Goal: Information Seeking & Learning: Learn about a topic

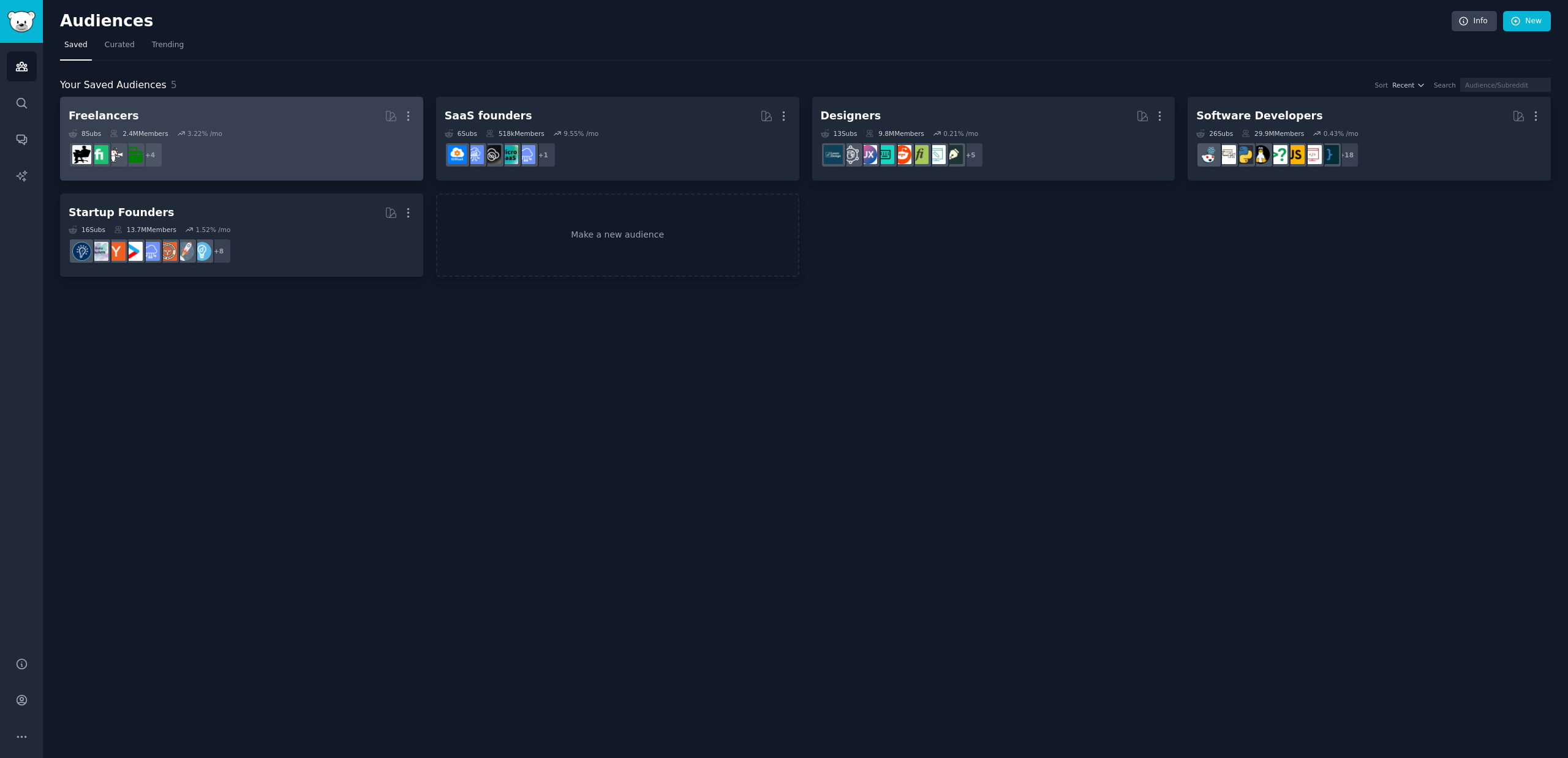
click at [317, 141] on dd "+ 4" at bounding box center [242, 155] width 346 height 34
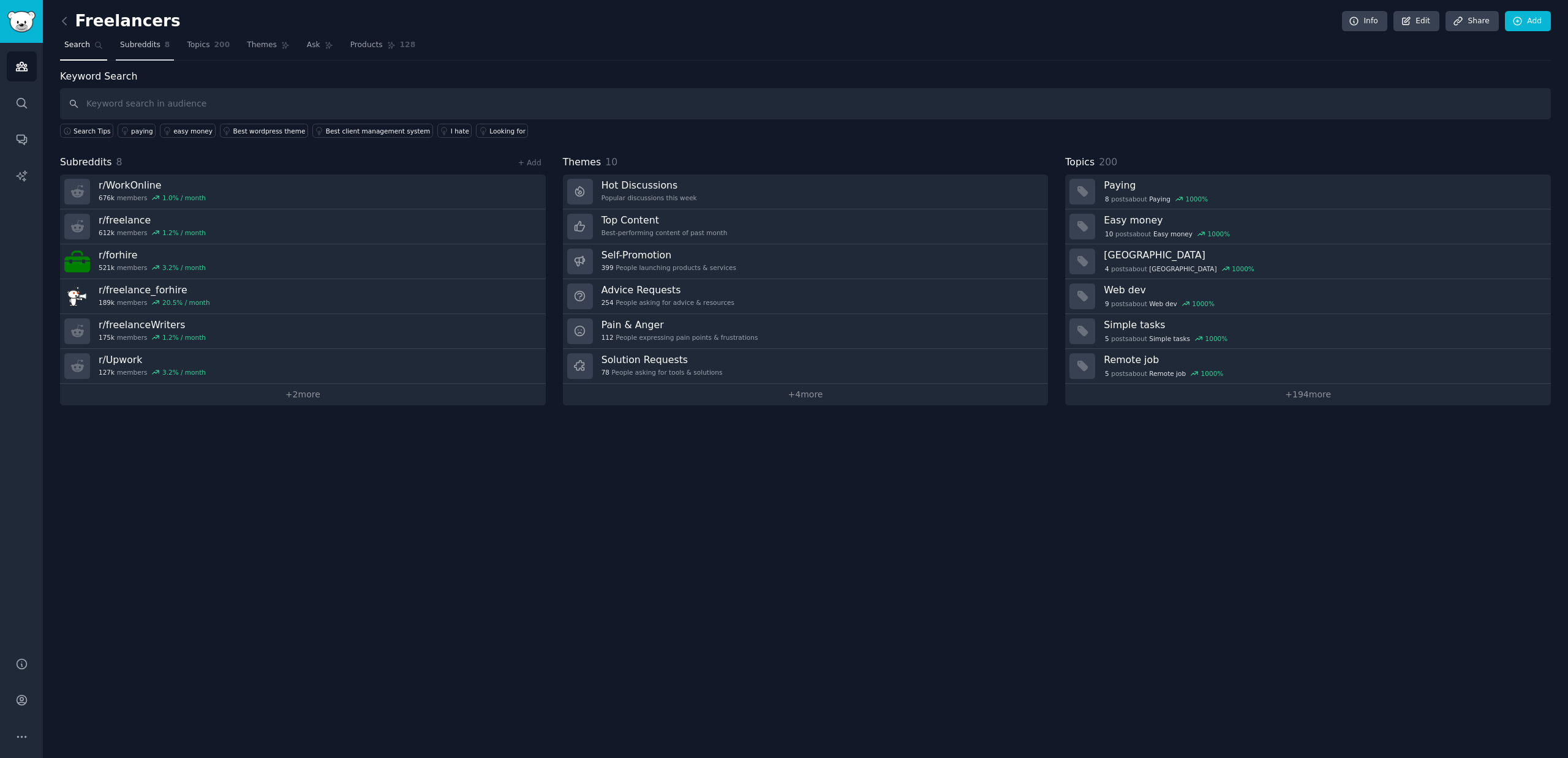
click at [142, 52] on link "Subreddits 8" at bounding box center [144, 48] width 58 height 25
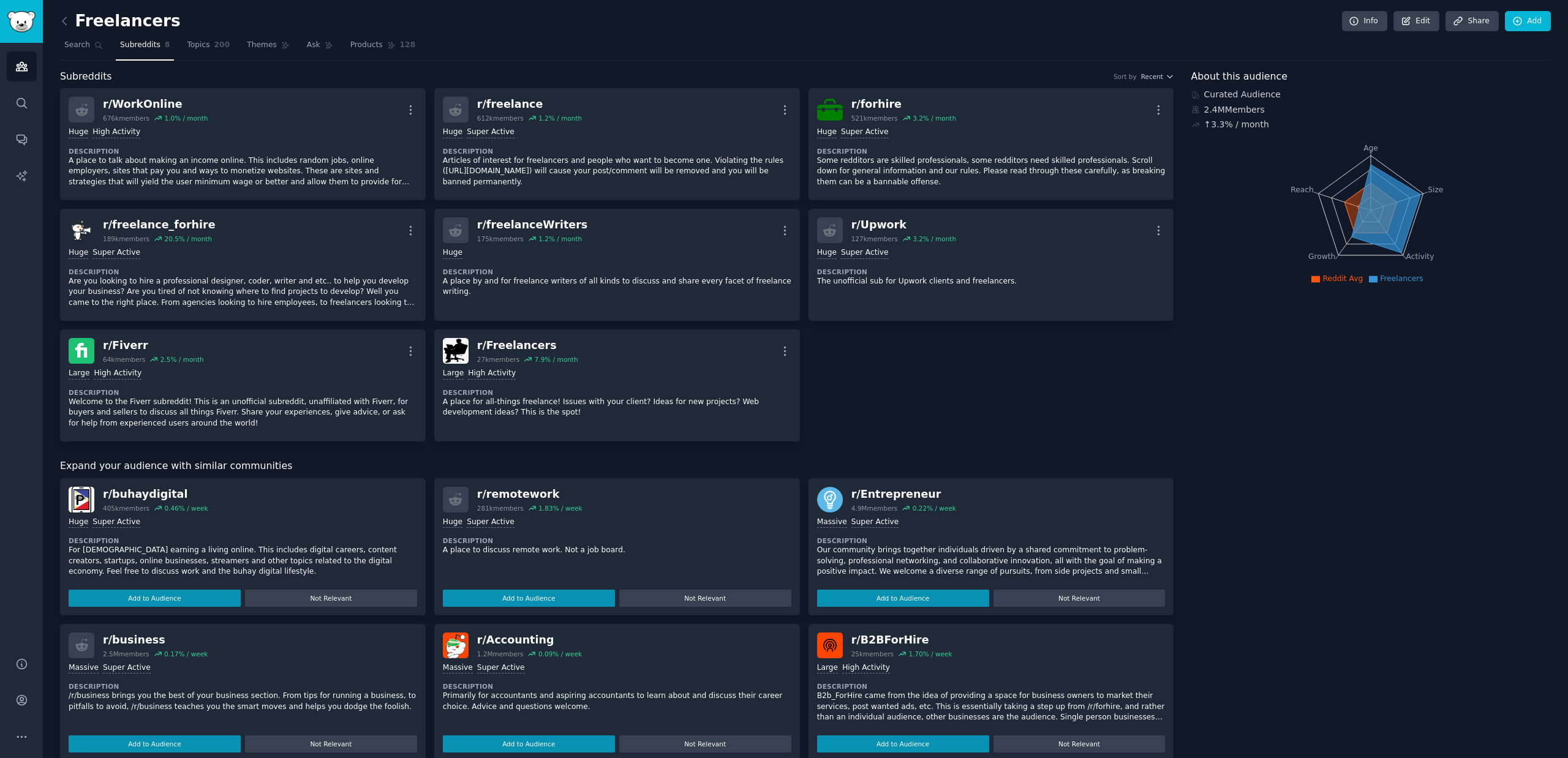
click at [1470, 73] on h2 "About this audience" at bounding box center [1371, 77] width 360 height 15
click at [1368, 26] on link "Info" at bounding box center [1365, 21] width 45 height 21
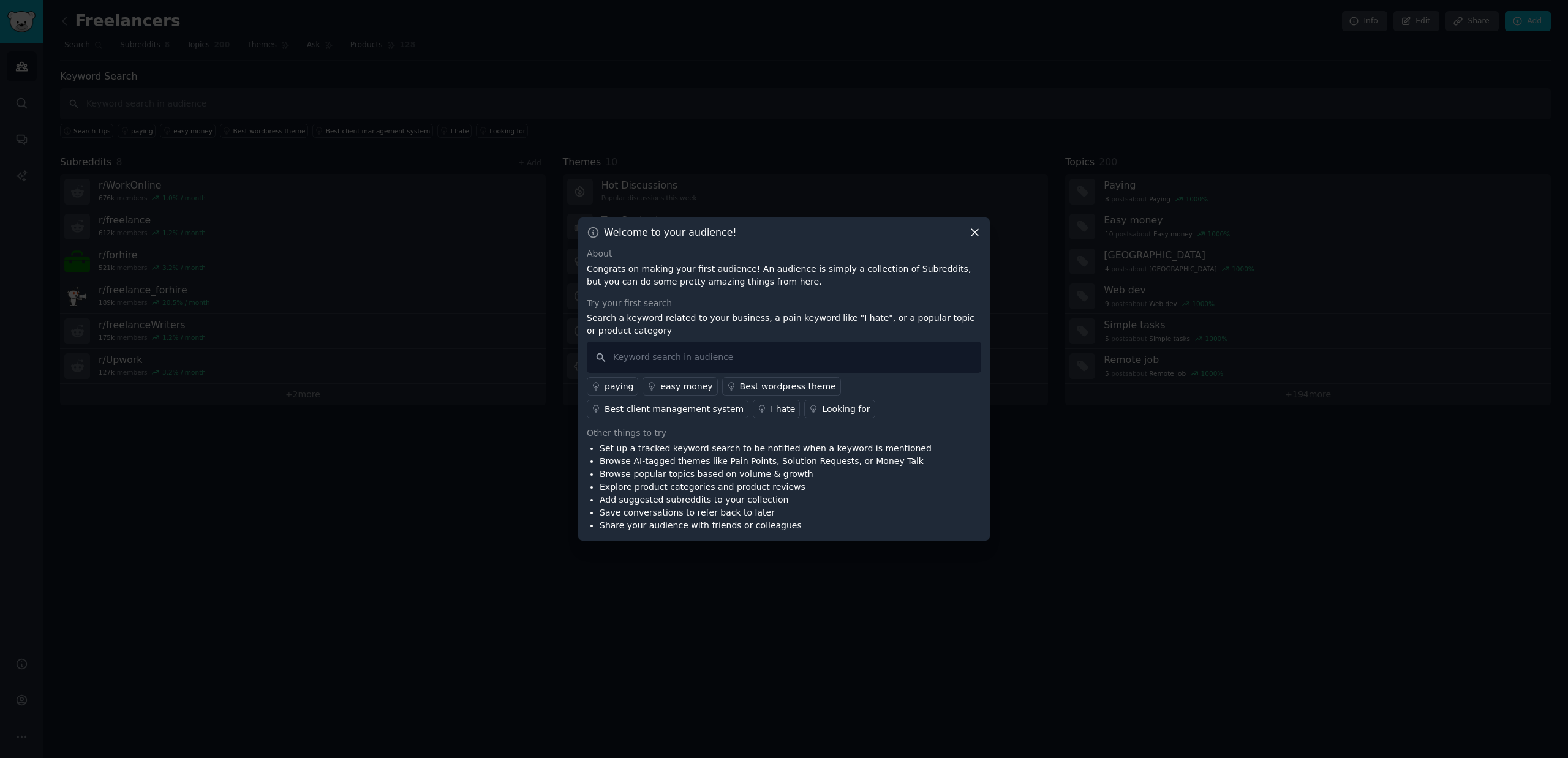
click at [611, 270] on p "Congrats on making your first audience! An audience is simply a collection of S…" at bounding box center [784, 275] width 394 height 26
click at [603, 247] on div at bounding box center [603, 247] width 0 height 0
click at [887, 257] on div "About" at bounding box center [784, 254] width 394 height 13
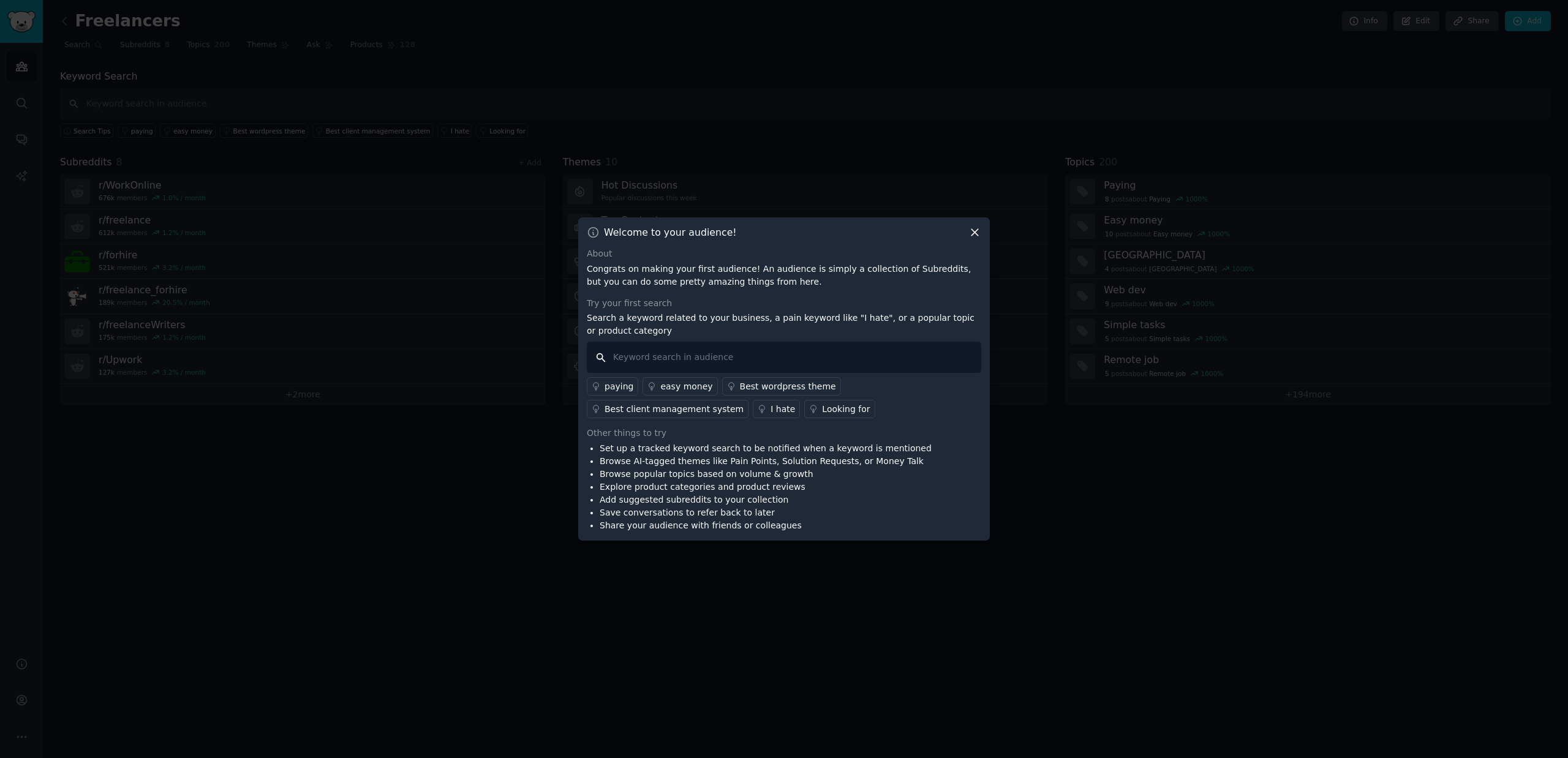
click at [662, 363] on input "text" at bounding box center [784, 358] width 394 height 32
click at [970, 234] on icon at bounding box center [975, 232] width 13 height 13
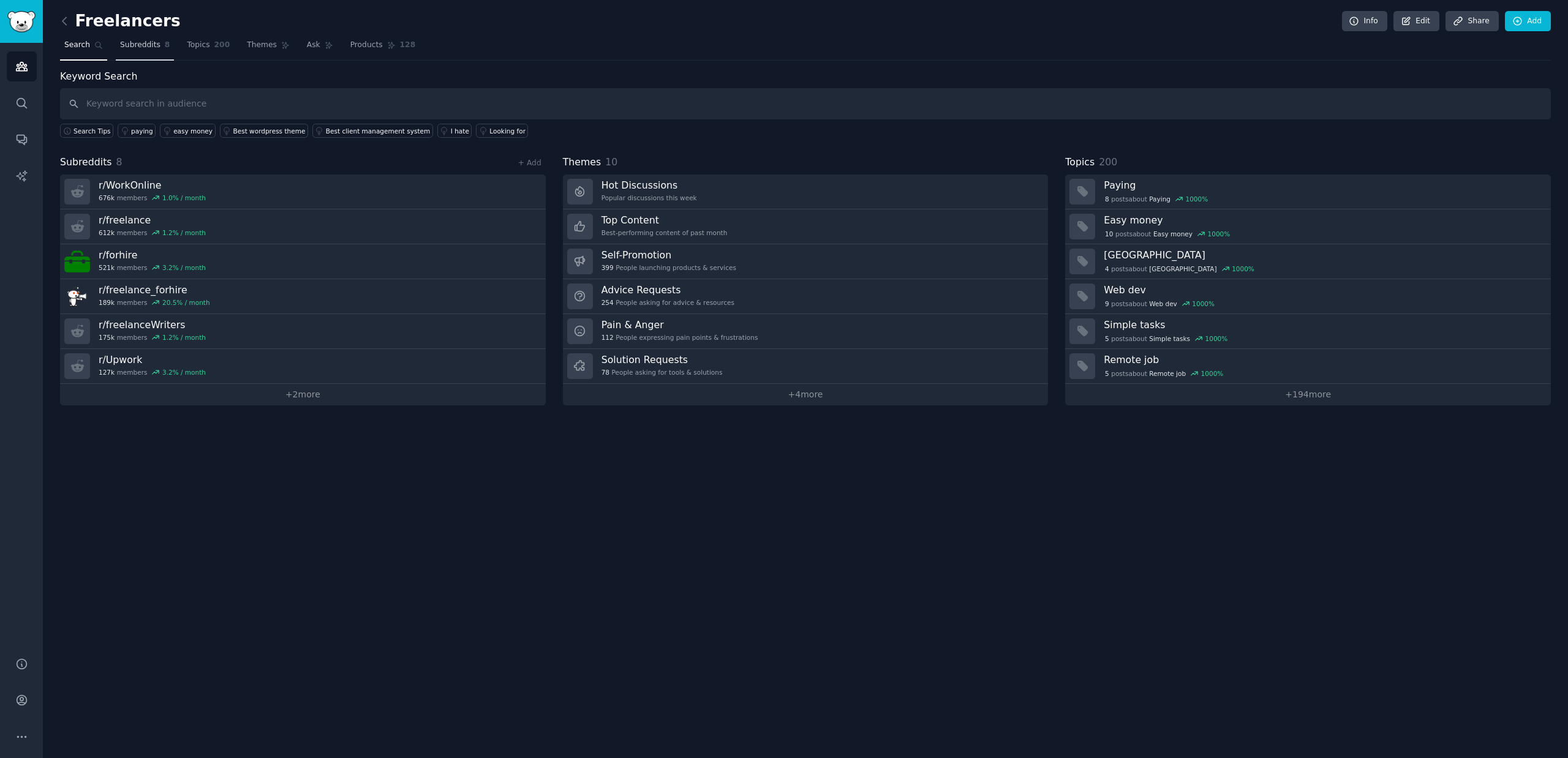
click at [124, 45] on span "Subreddits" at bounding box center [140, 45] width 40 height 11
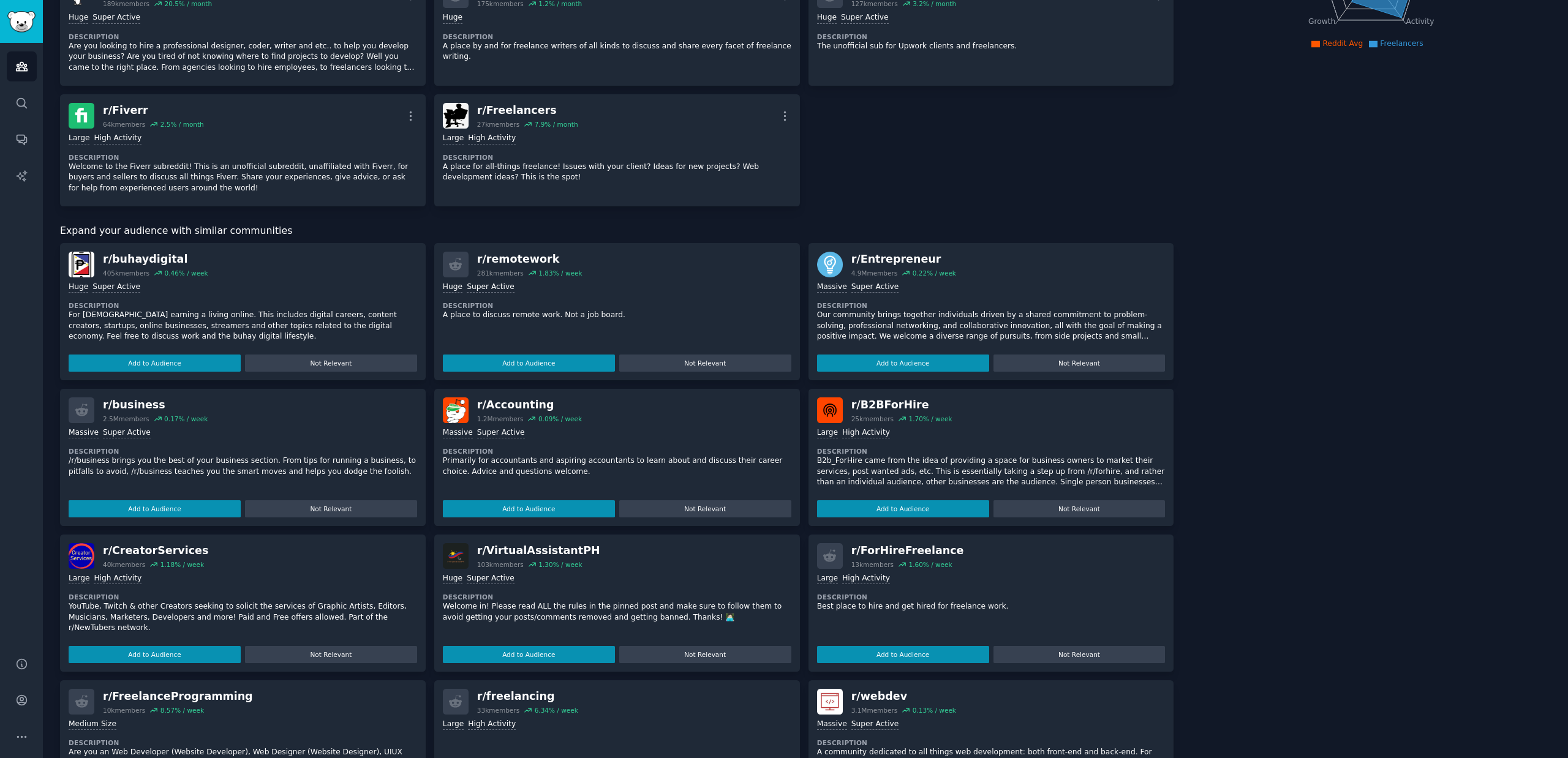
scroll to position [311, 0]
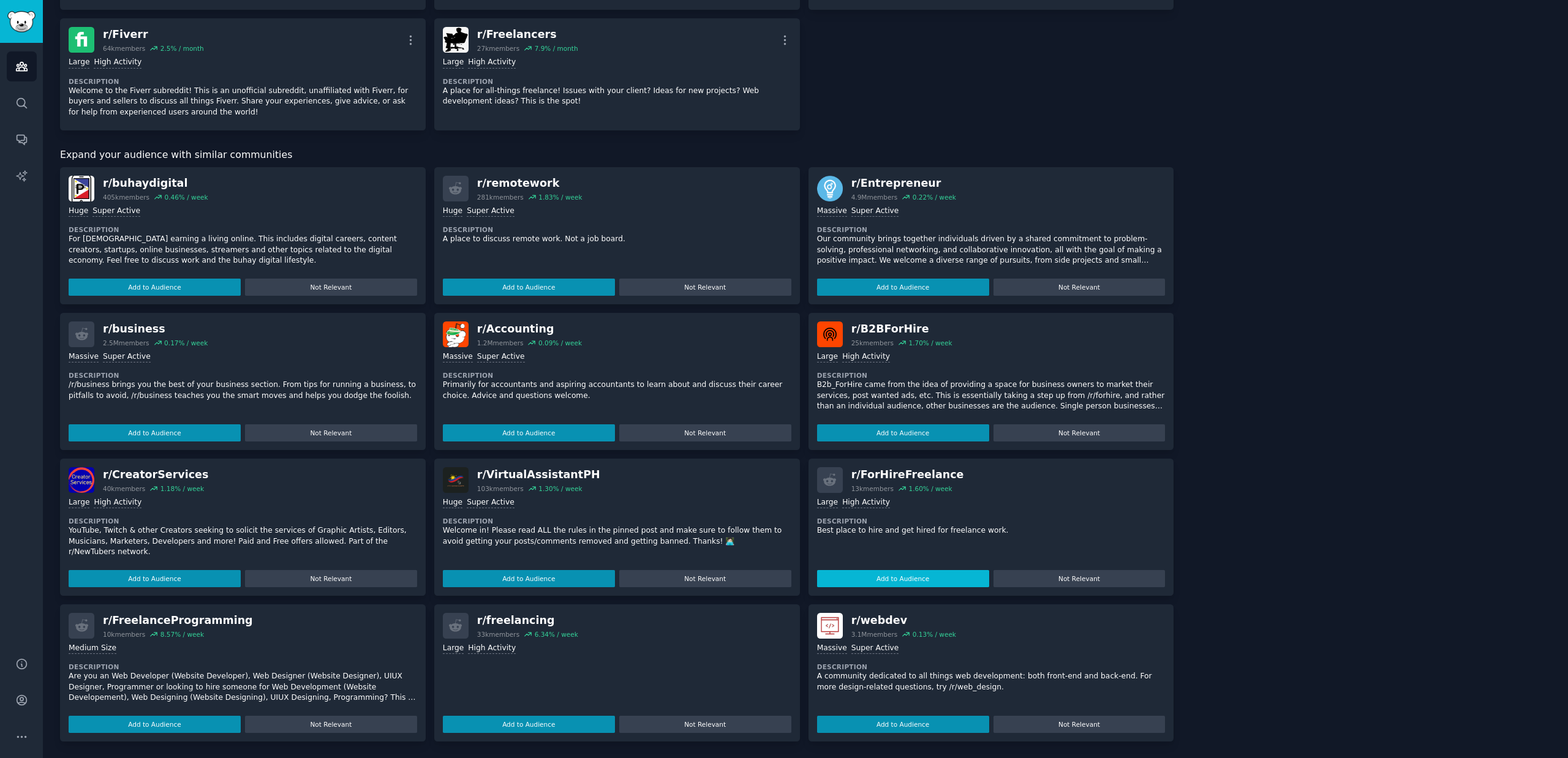
click at [926, 575] on button "Add to Audience" at bounding box center [903, 578] width 172 height 17
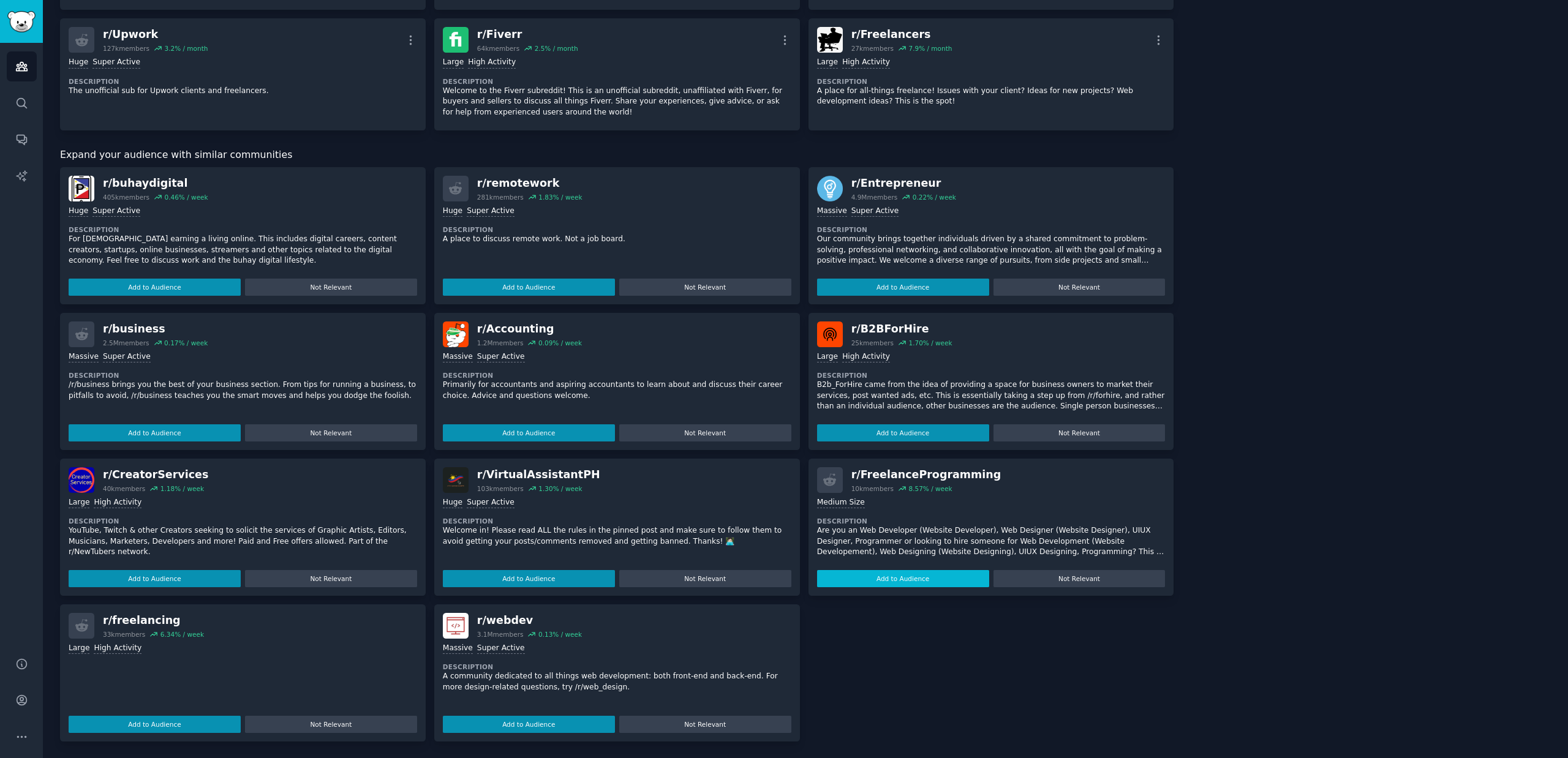
click at [908, 578] on button "Add to Audience" at bounding box center [903, 578] width 172 height 17
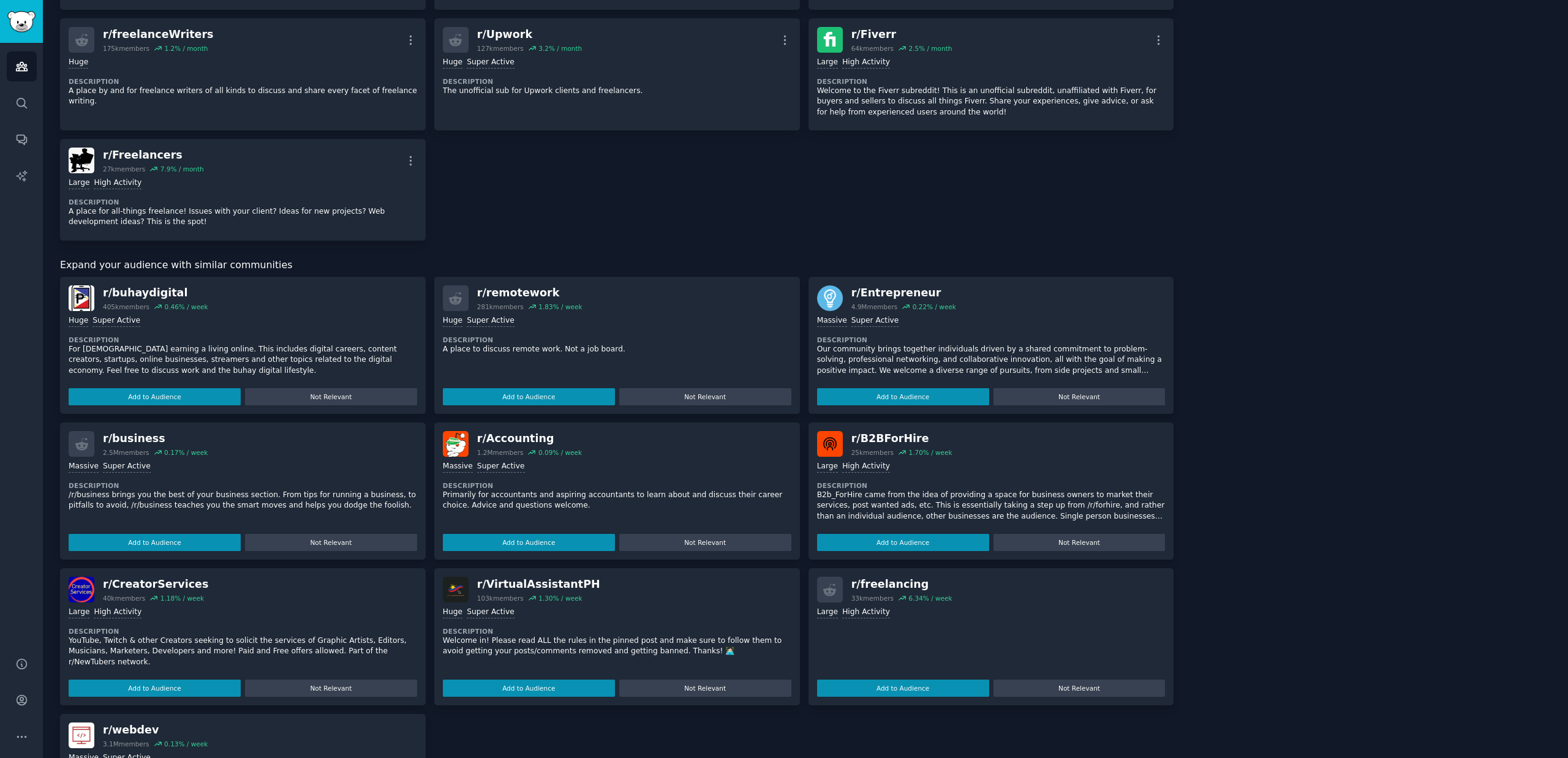
scroll to position [0, 0]
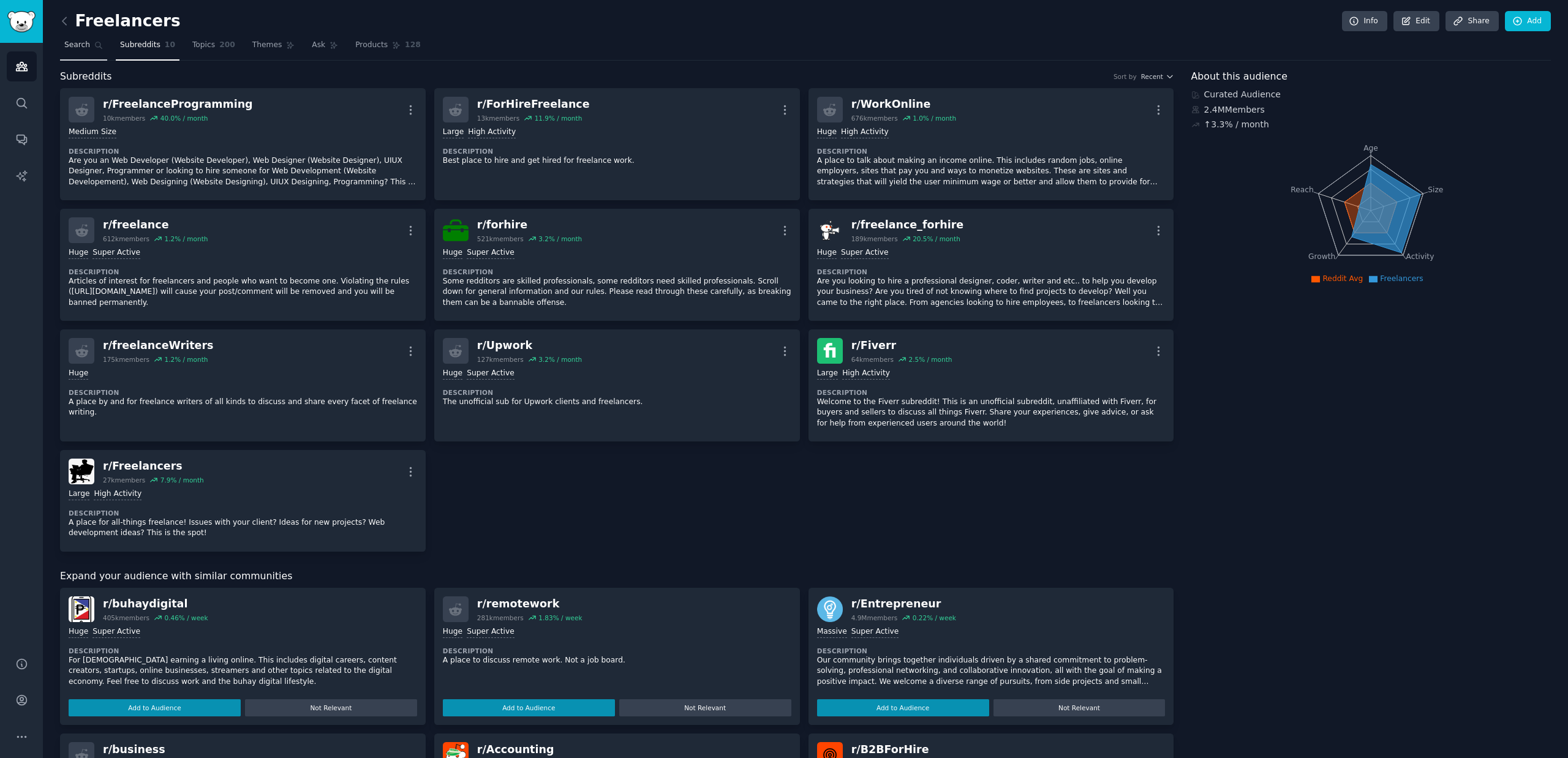
click at [81, 48] on span "Search" at bounding box center [77, 45] width 26 height 11
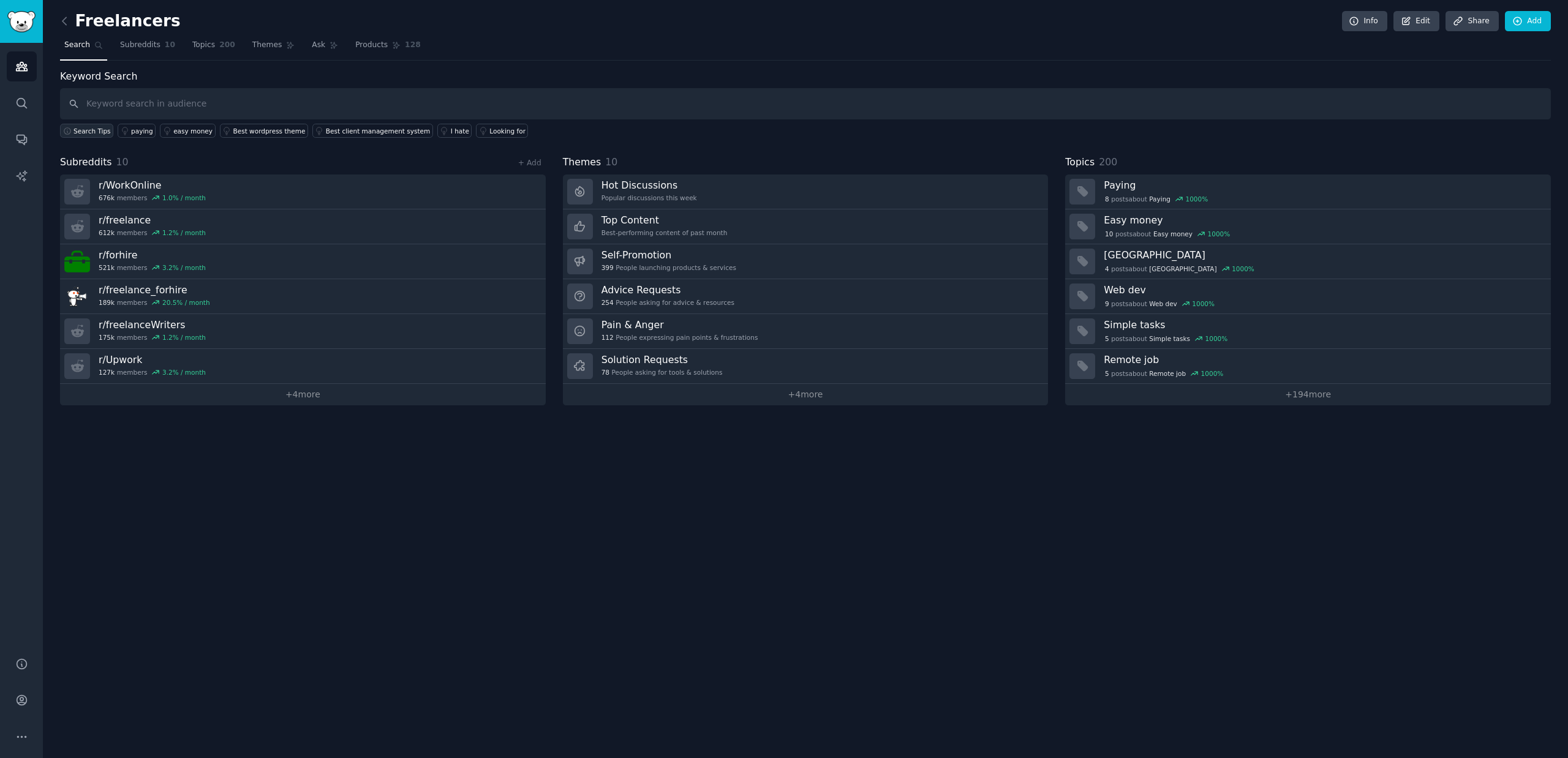
click at [73, 128] on button "Search Tips" at bounding box center [86, 131] width 53 height 14
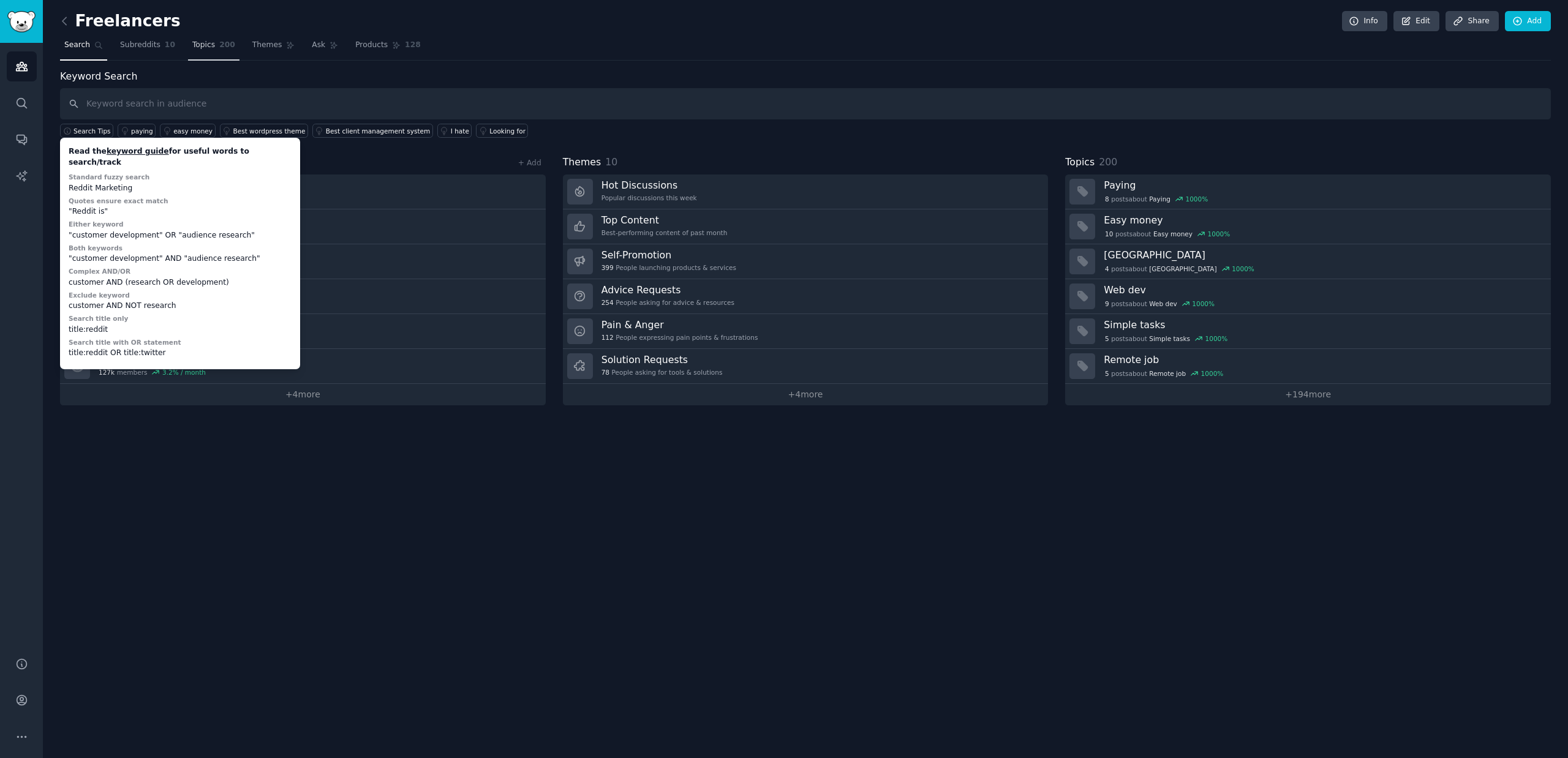
click at [203, 46] on span "Topics" at bounding box center [204, 45] width 23 height 11
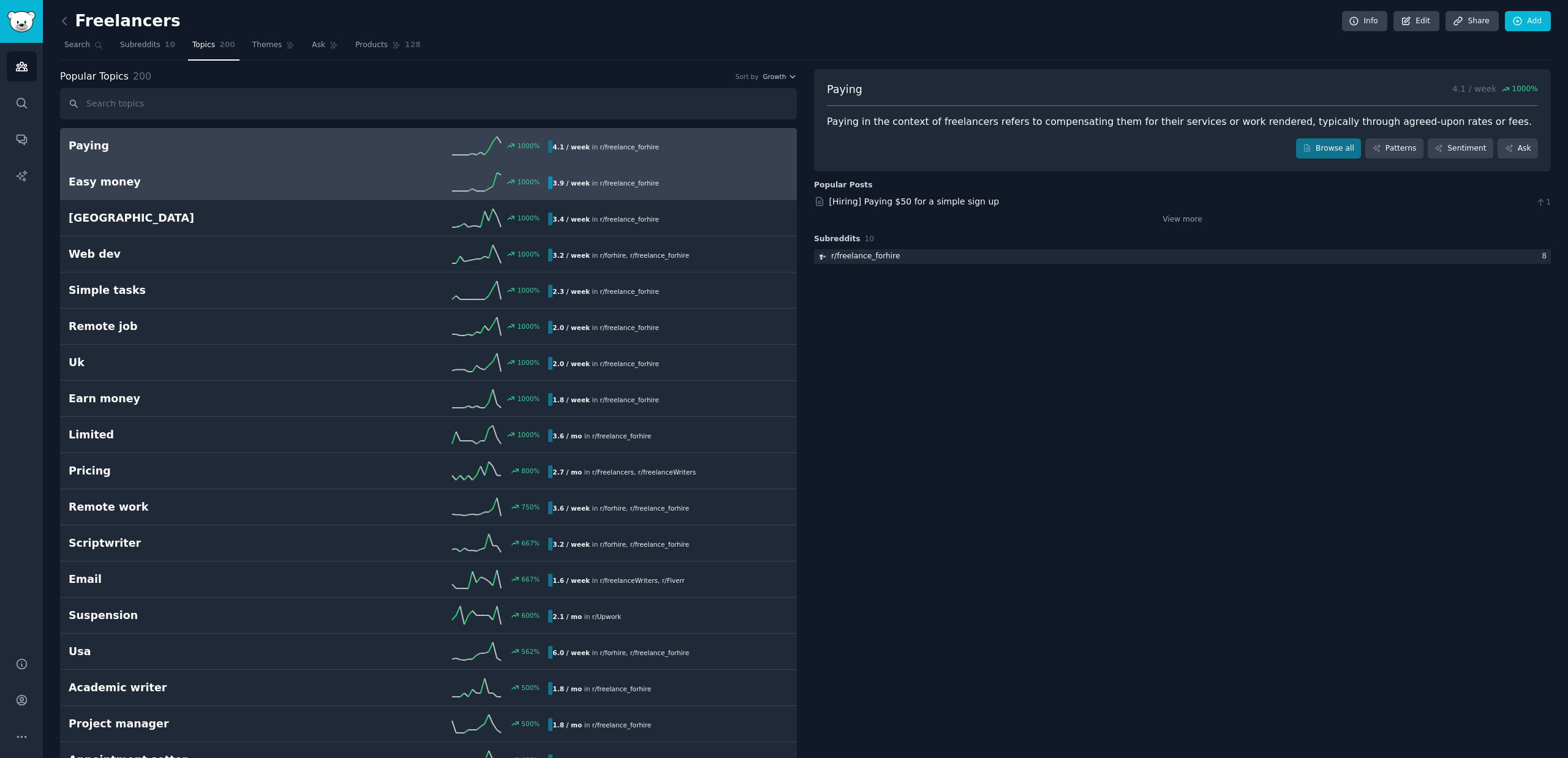
click at [351, 182] on div "1000 %" at bounding box center [428, 182] width 240 height 18
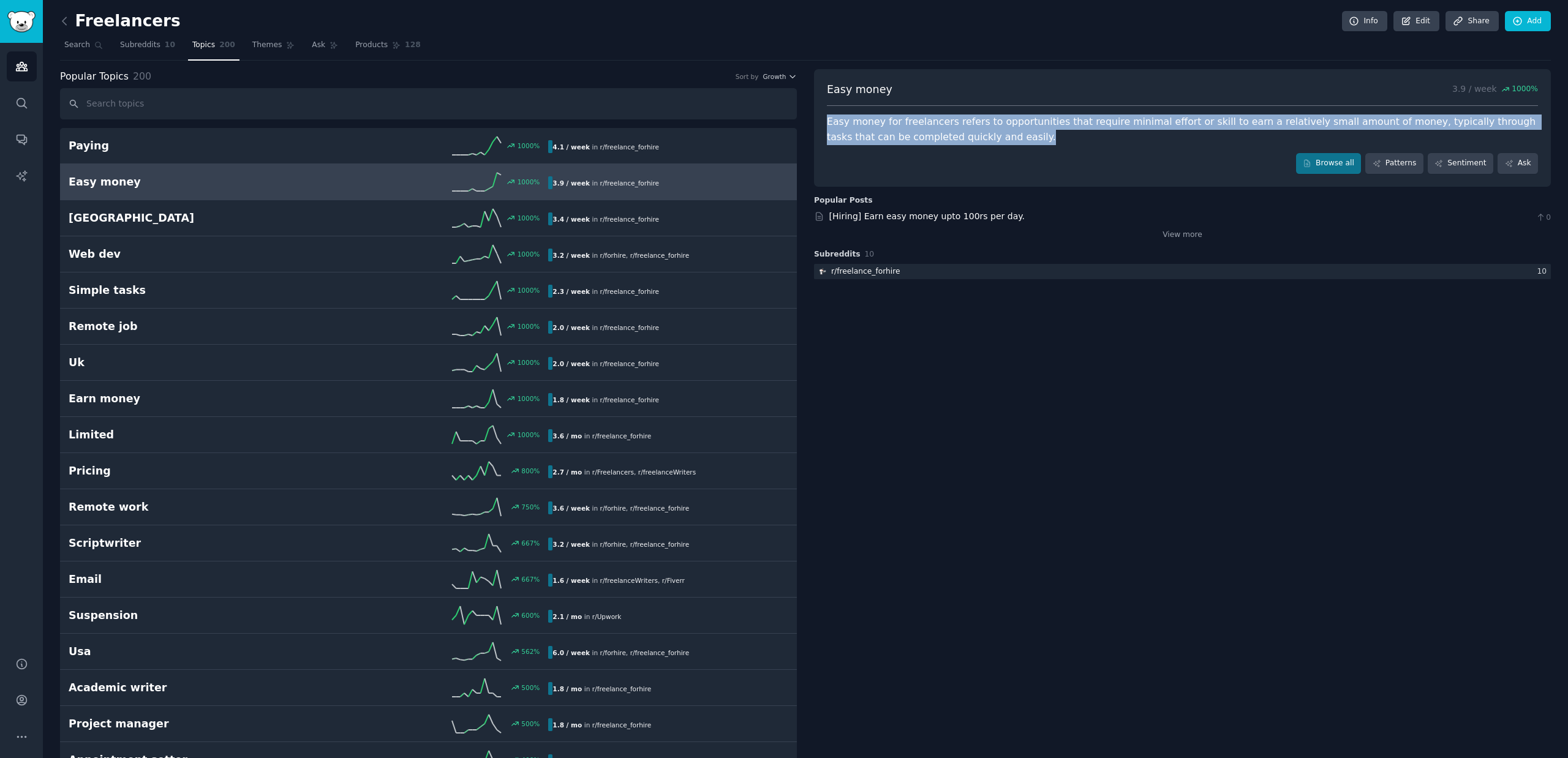
drag, startPoint x: 929, startPoint y: 136, endPoint x: 818, endPoint y: 123, distance: 111.8
click at [818, 123] on div "Easy money 3.9 / week 1000 % Easy money for freelancers refers to opportunities…" at bounding box center [1182, 128] width 737 height 117
click at [810, 99] on div at bounding box center [810, 99] width 0 height 0
click at [899, 139] on div "Easy money for freelancers refers to opportunities that require minimal effort …" at bounding box center [1182, 130] width 711 height 30
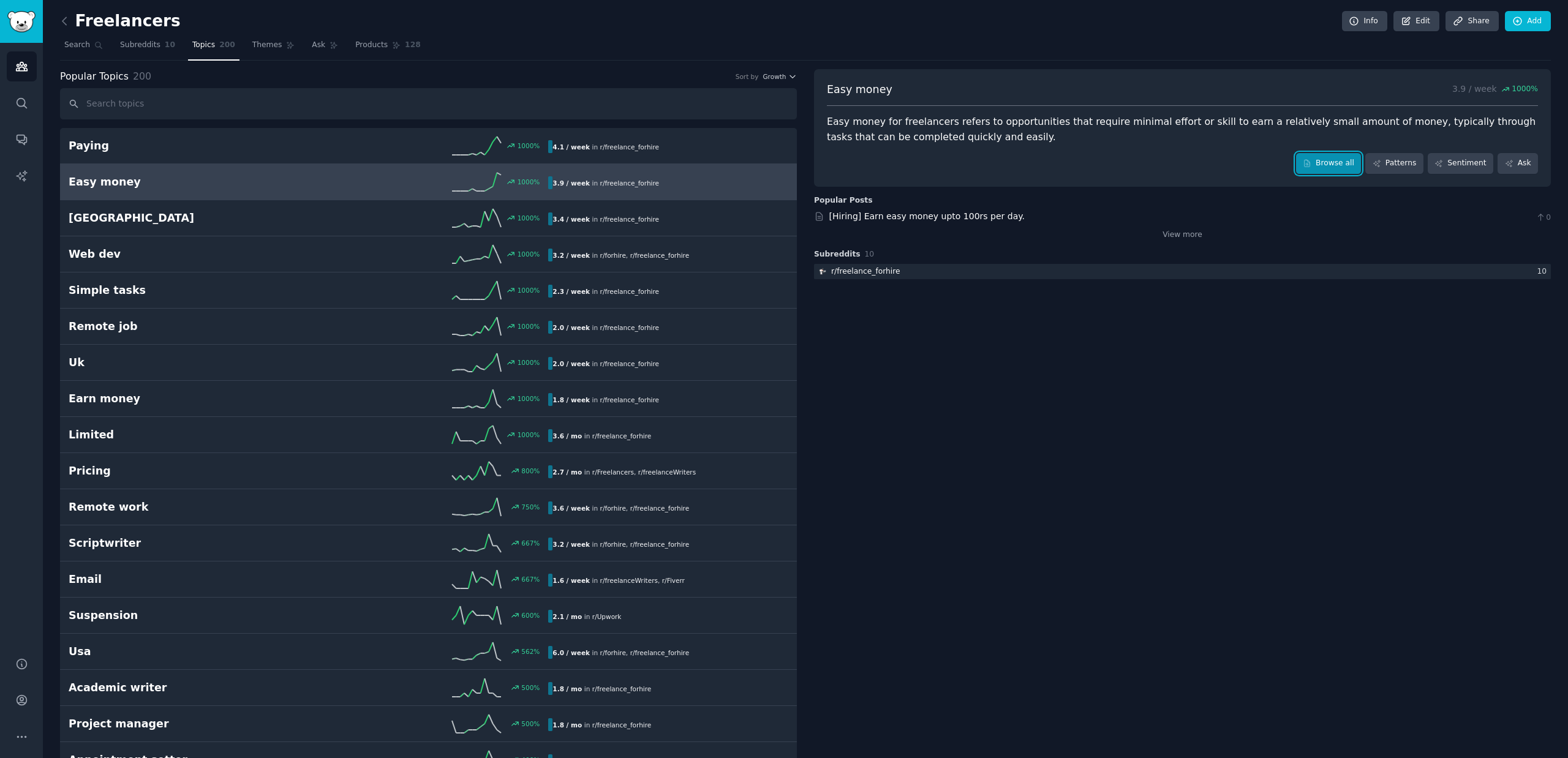
click at [1334, 162] on link "Browse all" at bounding box center [1329, 163] width 66 height 21
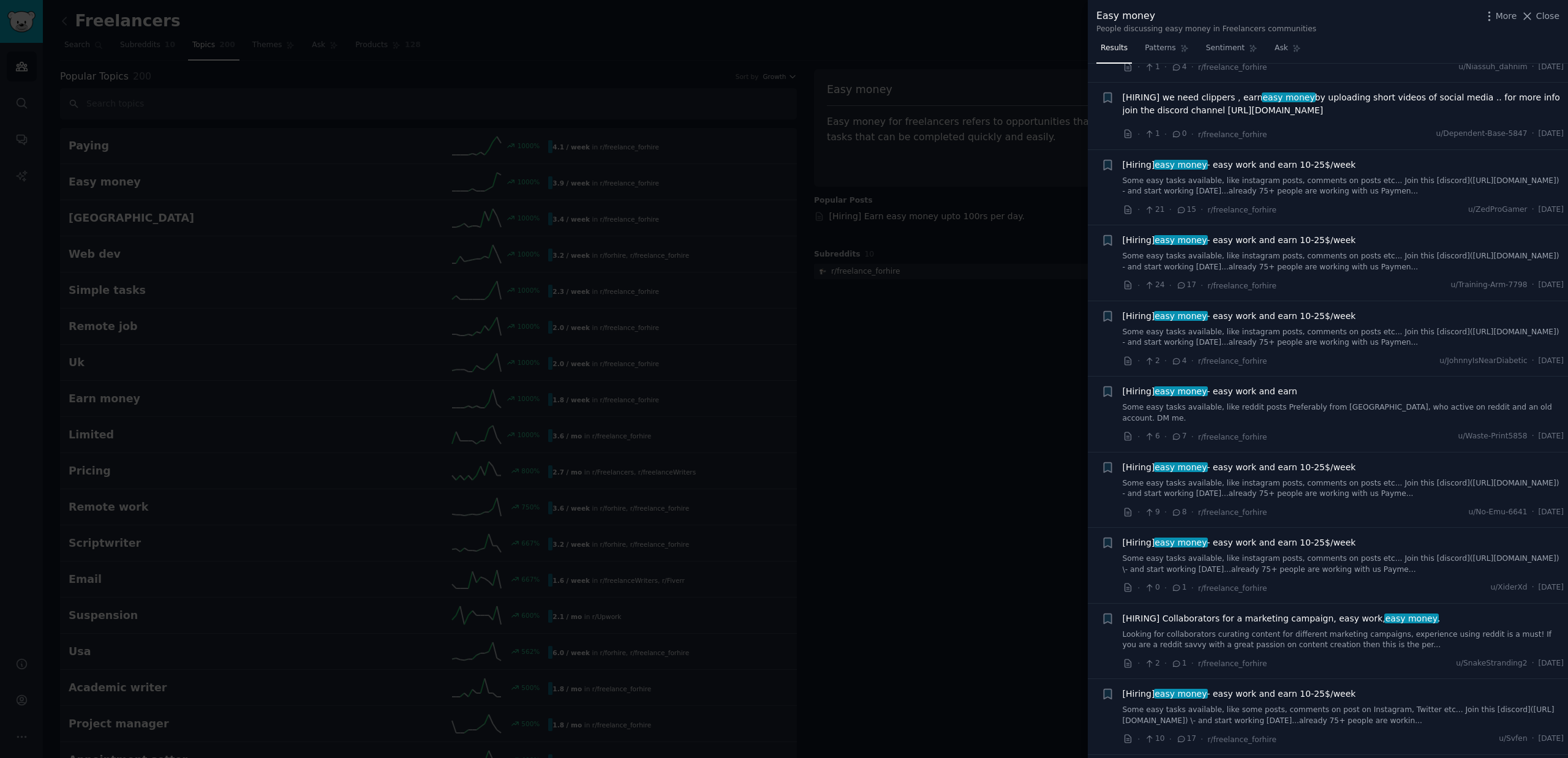
scroll to position [882, 0]
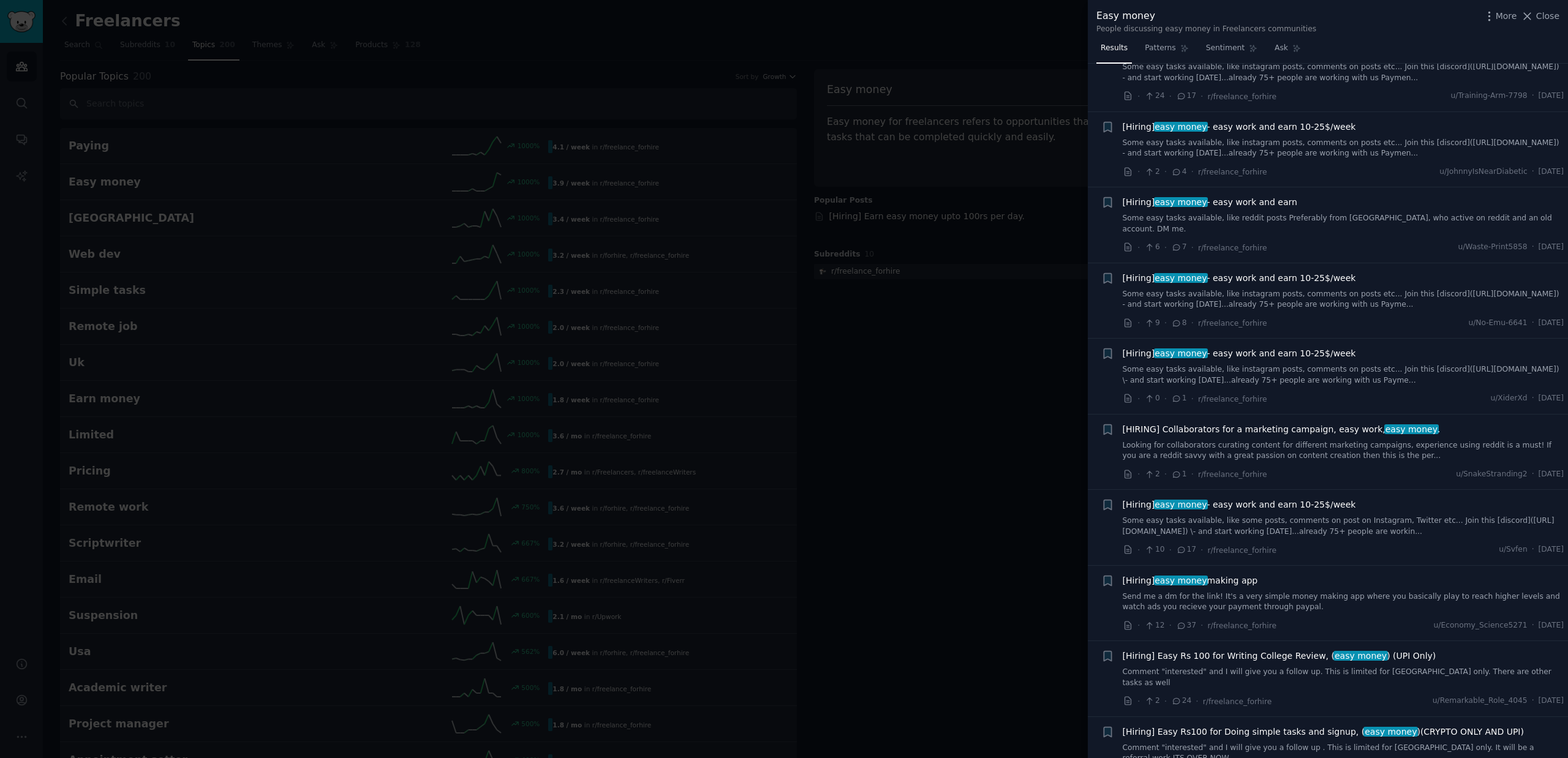
click at [868, 419] on div at bounding box center [784, 379] width 1568 height 758
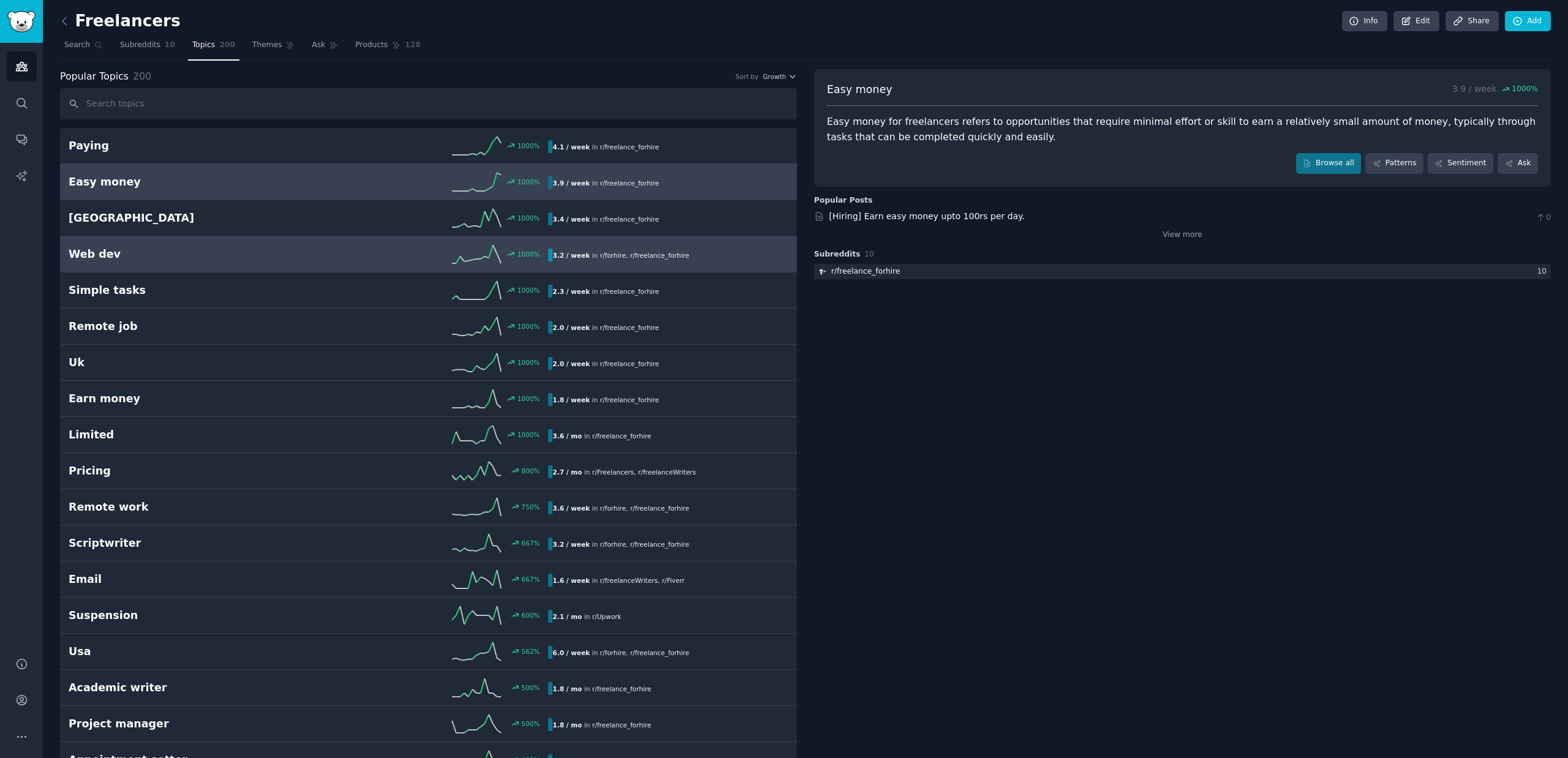
click at [156, 265] on link "Web dev 1000 % 3.2 / week in r/ forhire , r/ freelance_forhire" at bounding box center [428, 254] width 737 height 36
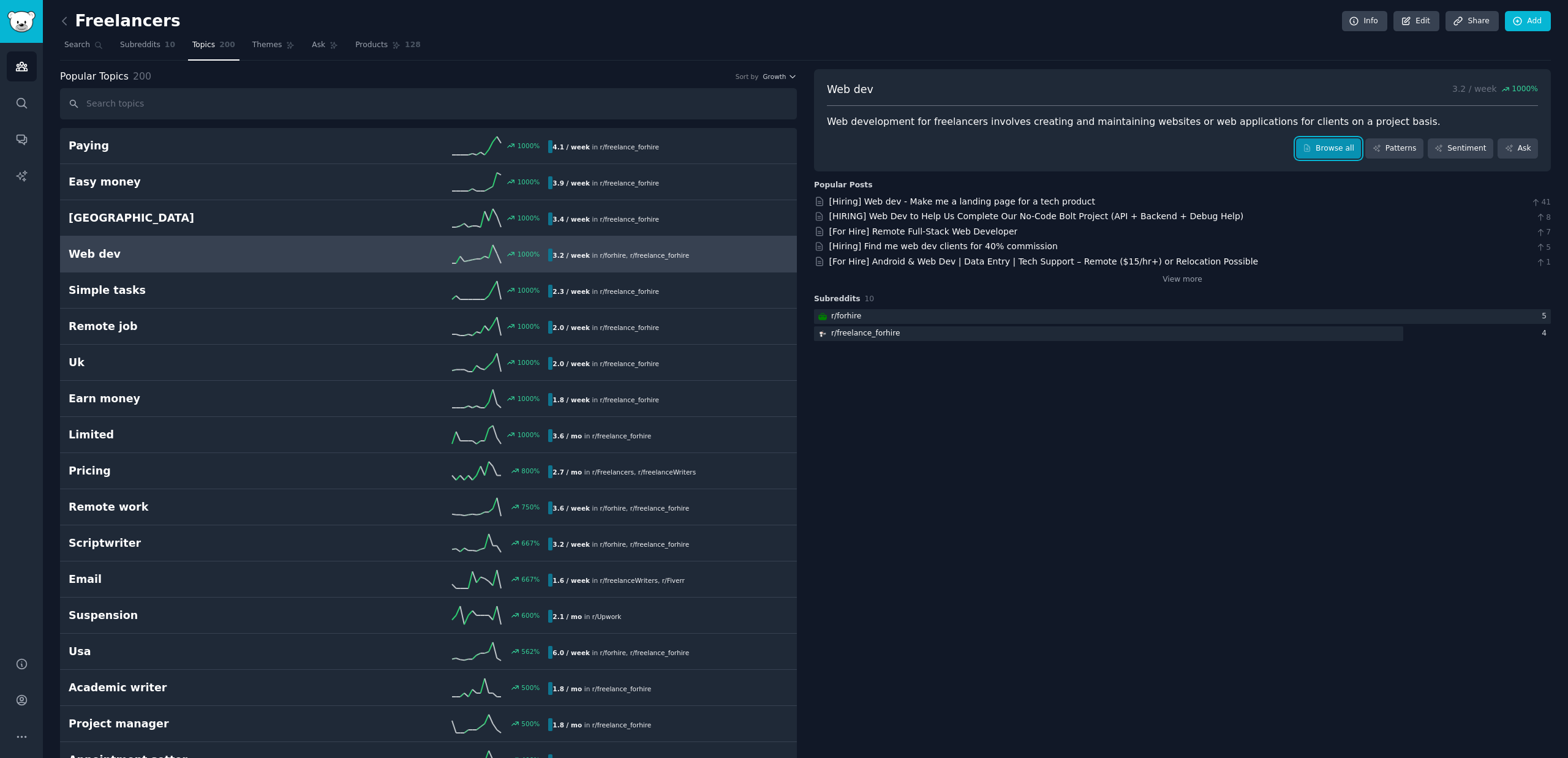
click at [1319, 149] on link "Browse all" at bounding box center [1329, 148] width 66 height 21
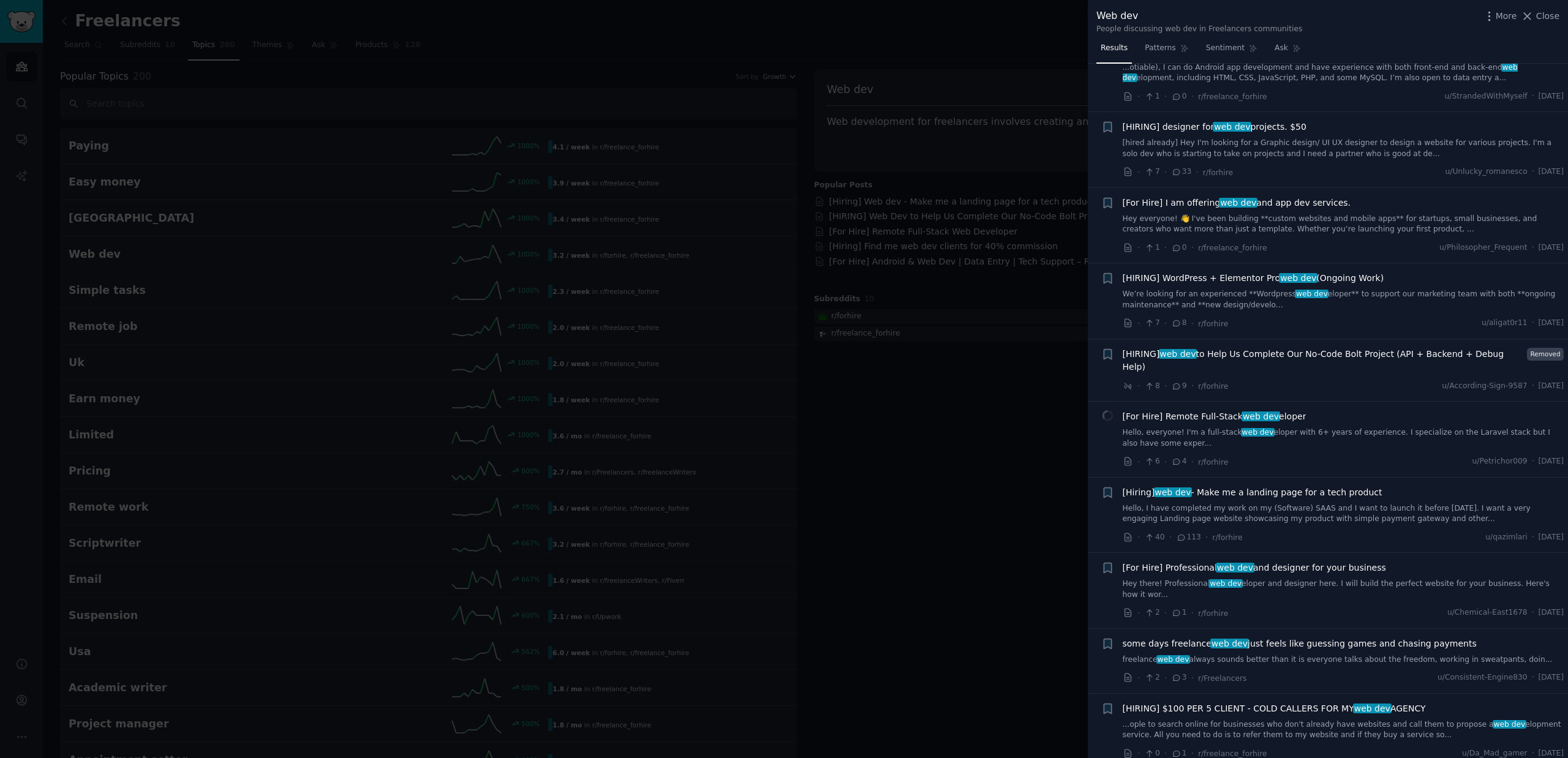
scroll to position [740, 0]
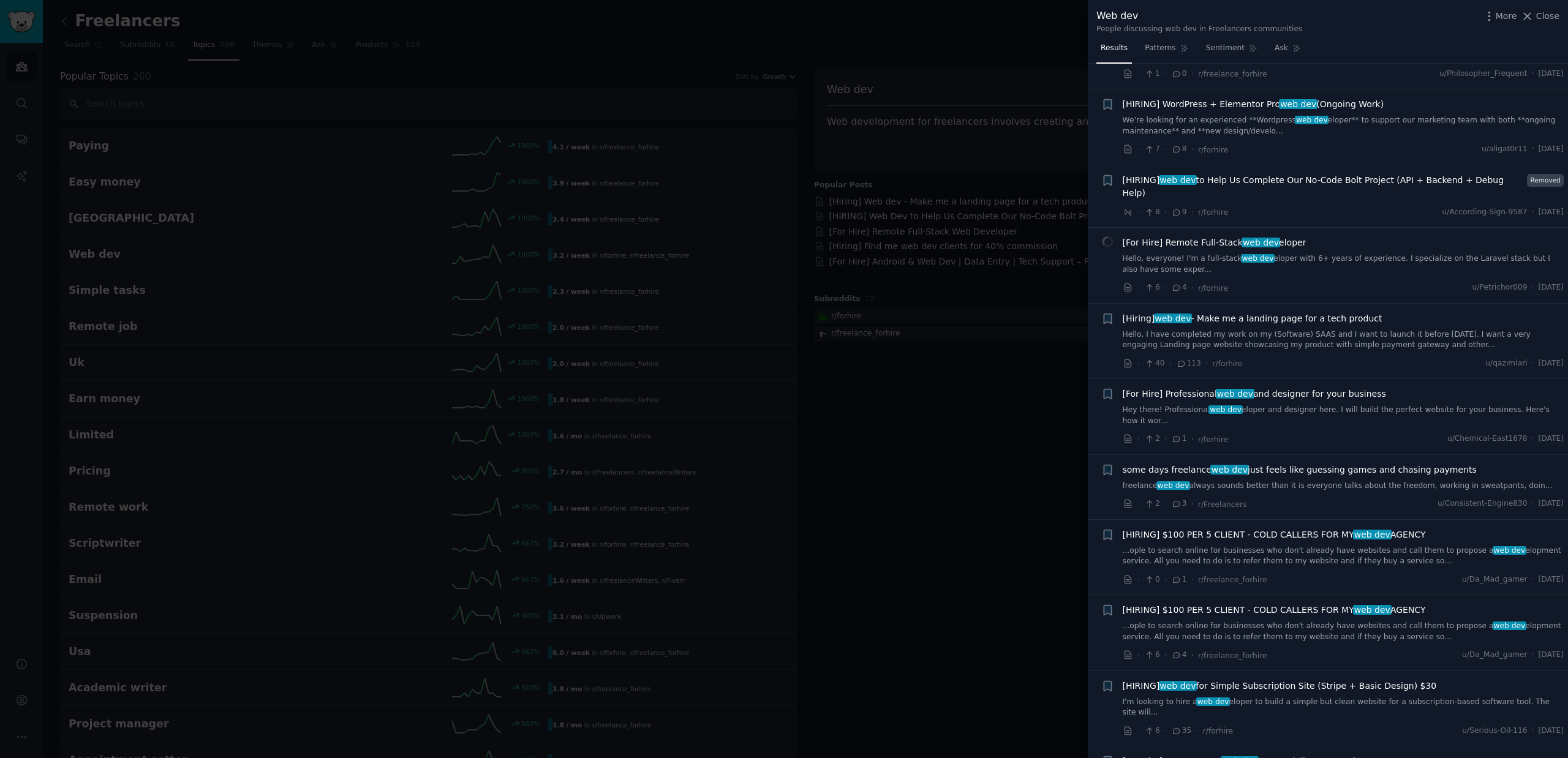
click at [944, 361] on div at bounding box center [784, 379] width 1568 height 758
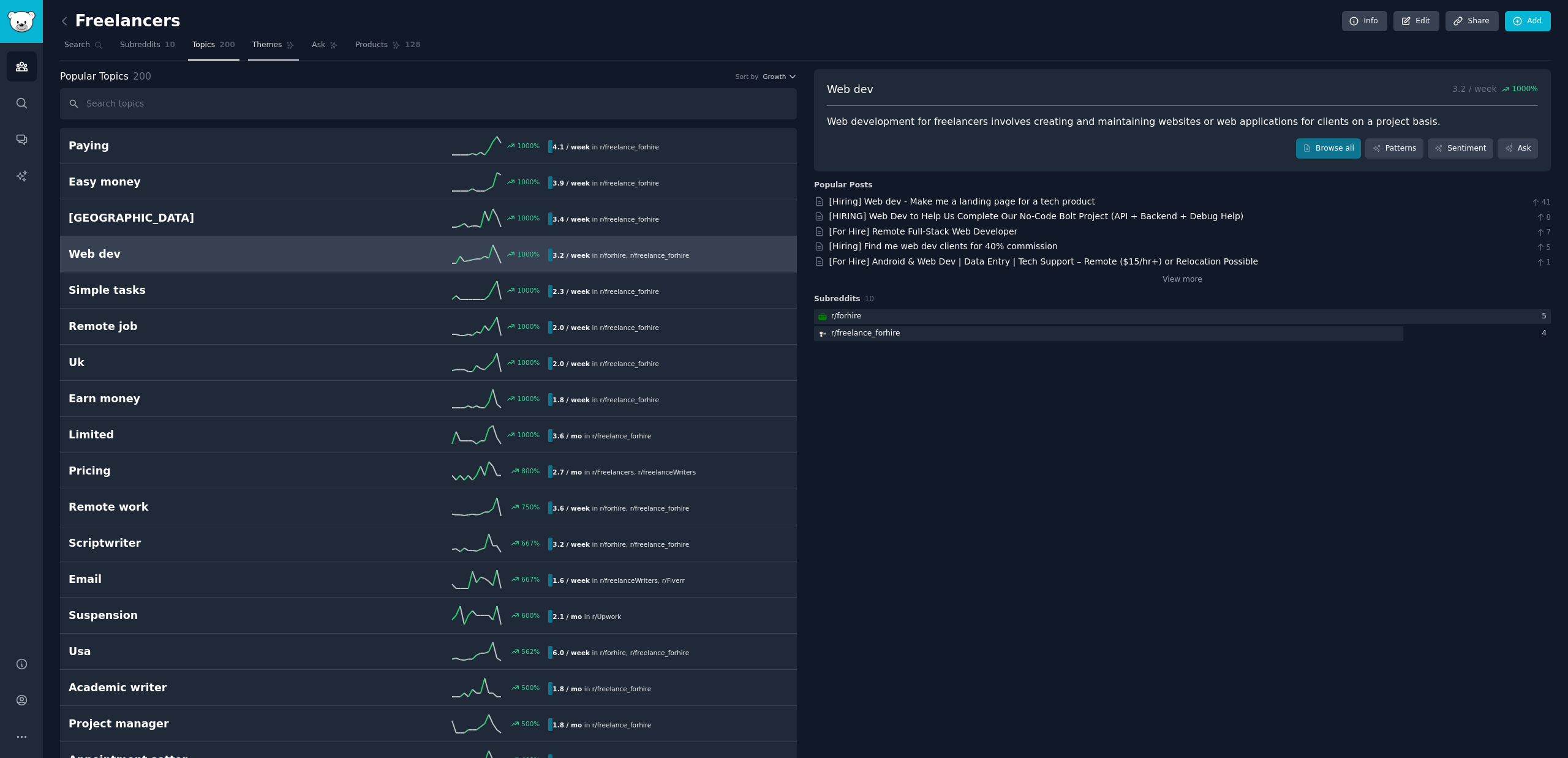
click at [266, 47] on span "Themes" at bounding box center [268, 45] width 30 height 11
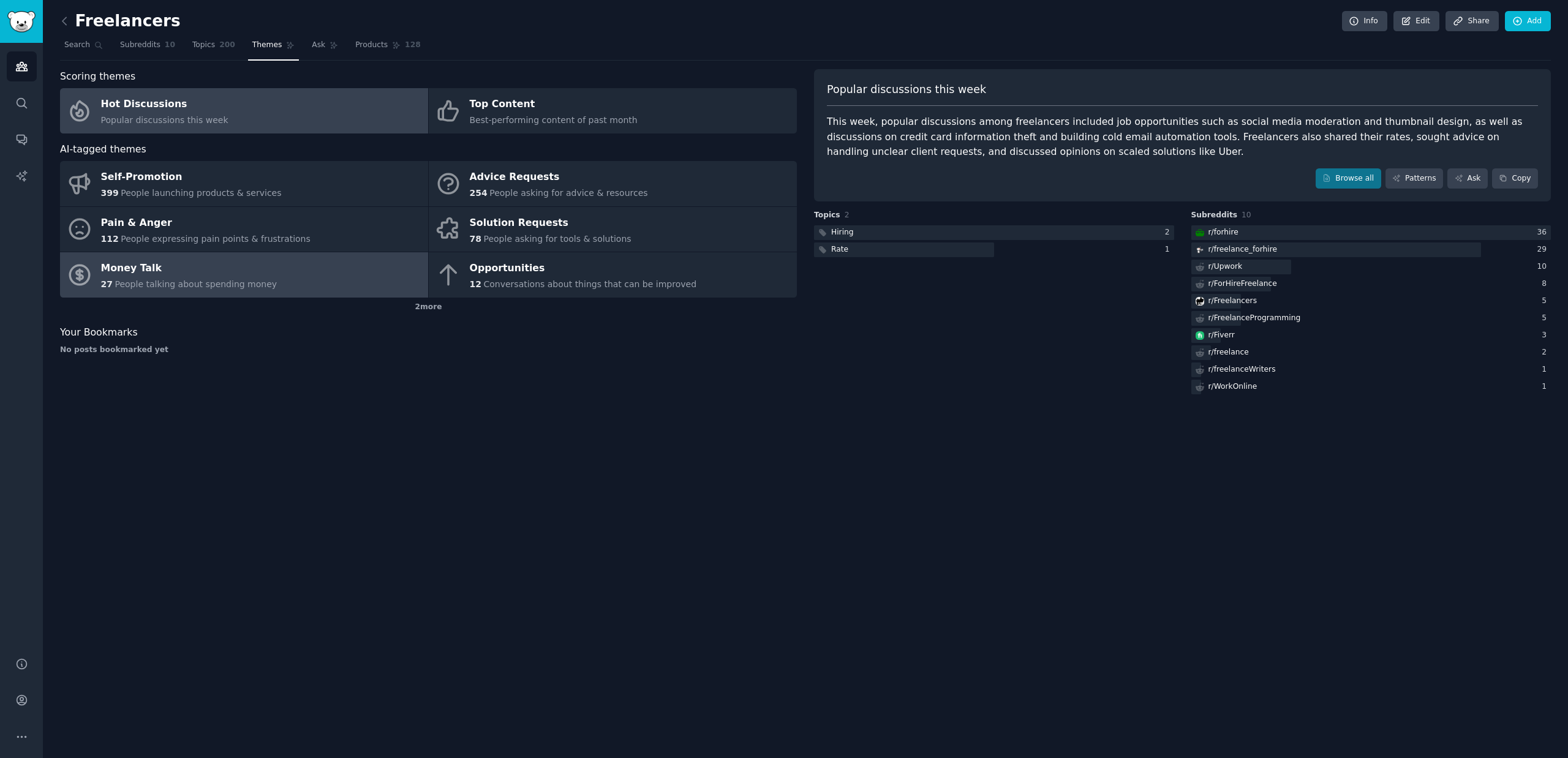
click at [301, 264] on link "Money Talk 27 People talking about spending money" at bounding box center [244, 275] width 368 height 45
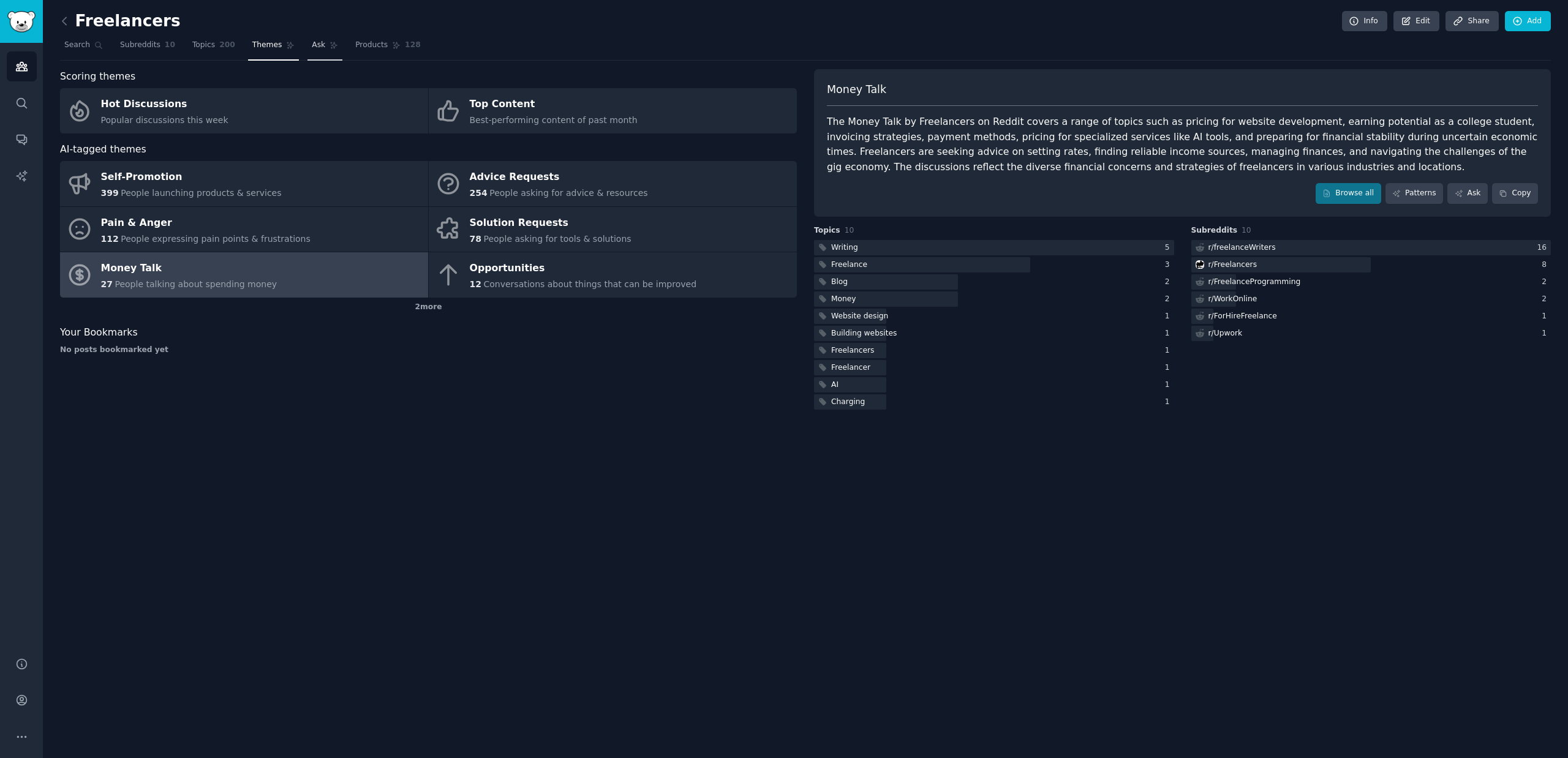
click at [332, 53] on link "Ask" at bounding box center [324, 48] width 35 height 25
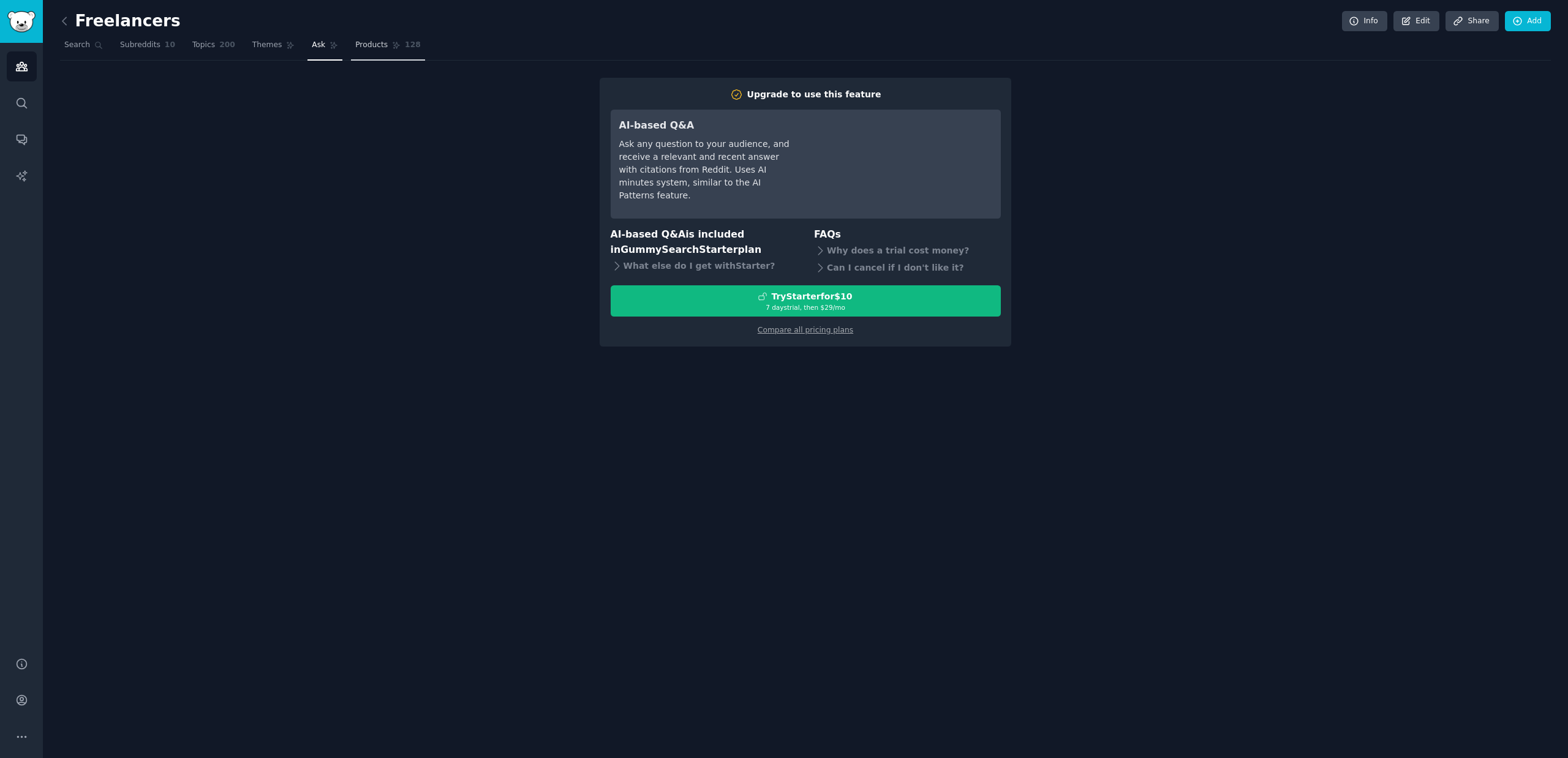
click at [355, 52] on link "Products 128" at bounding box center [387, 48] width 73 height 25
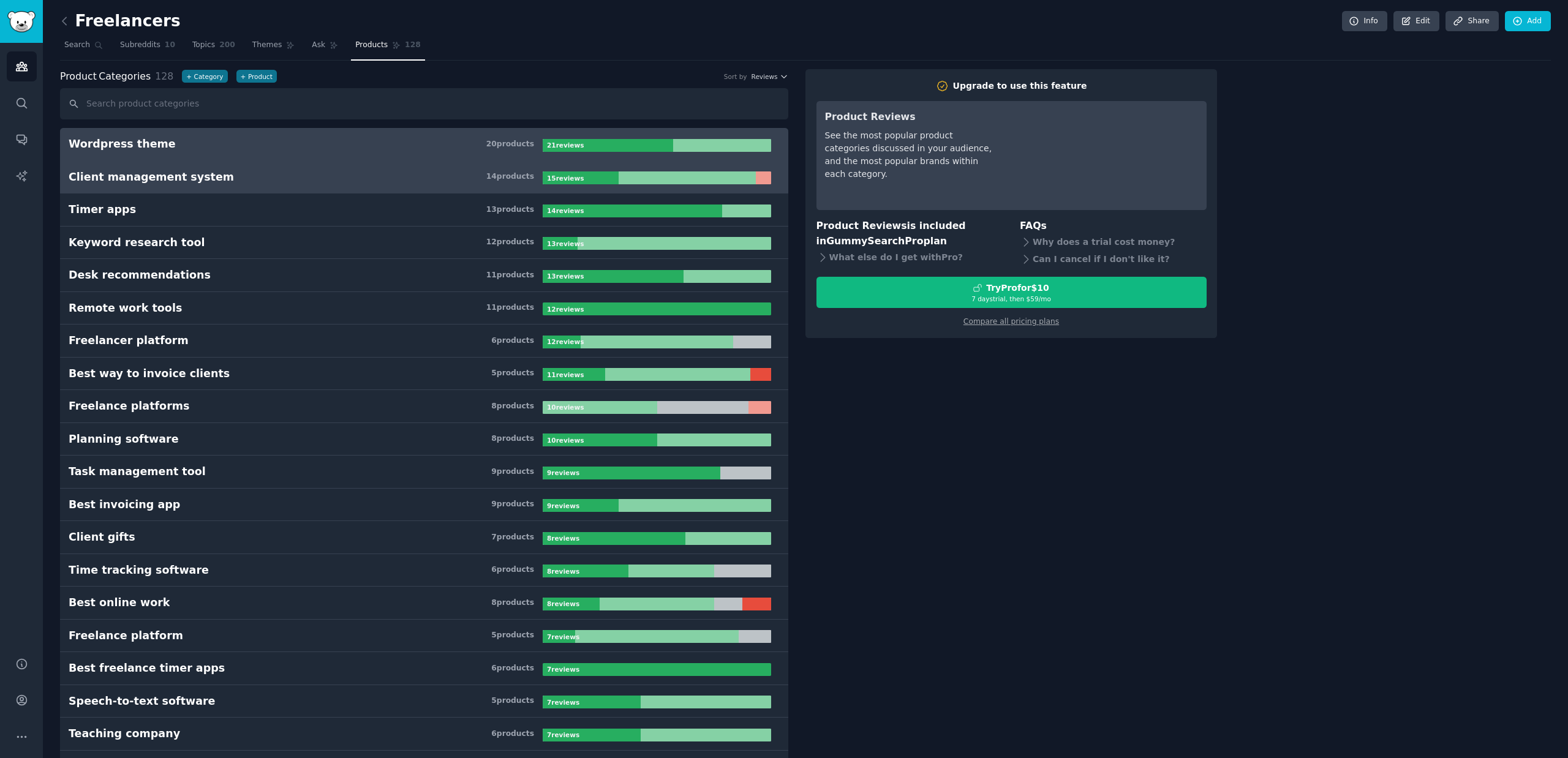
click at [213, 181] on h3 "Client management system 14 product s" at bounding box center [305, 177] width 474 height 15
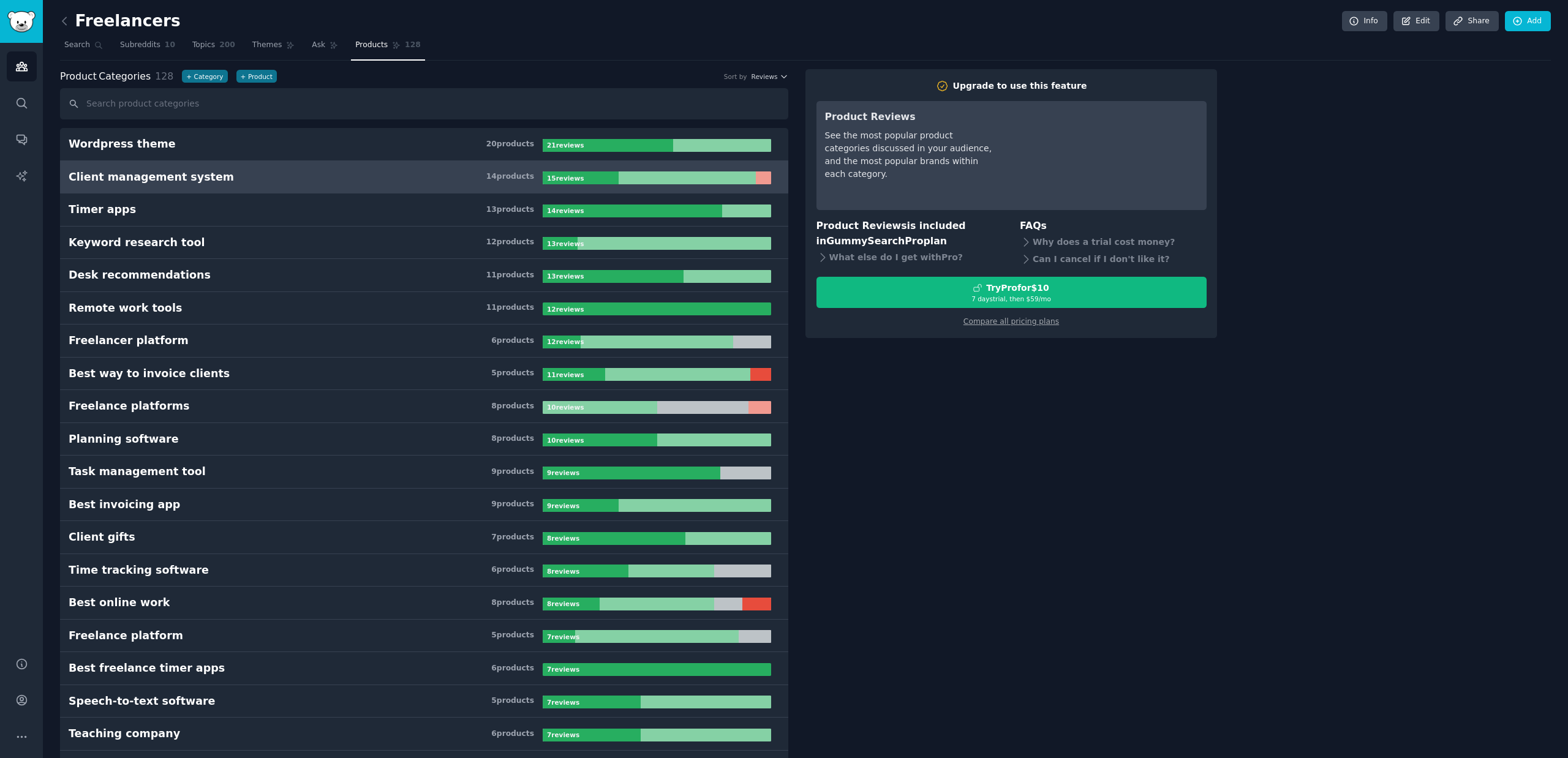
click at [459, 178] on h3 "Client management system 14 product s" at bounding box center [305, 177] width 474 height 15
click at [82, 178] on div "Client management system" at bounding box center [151, 177] width 165 height 15
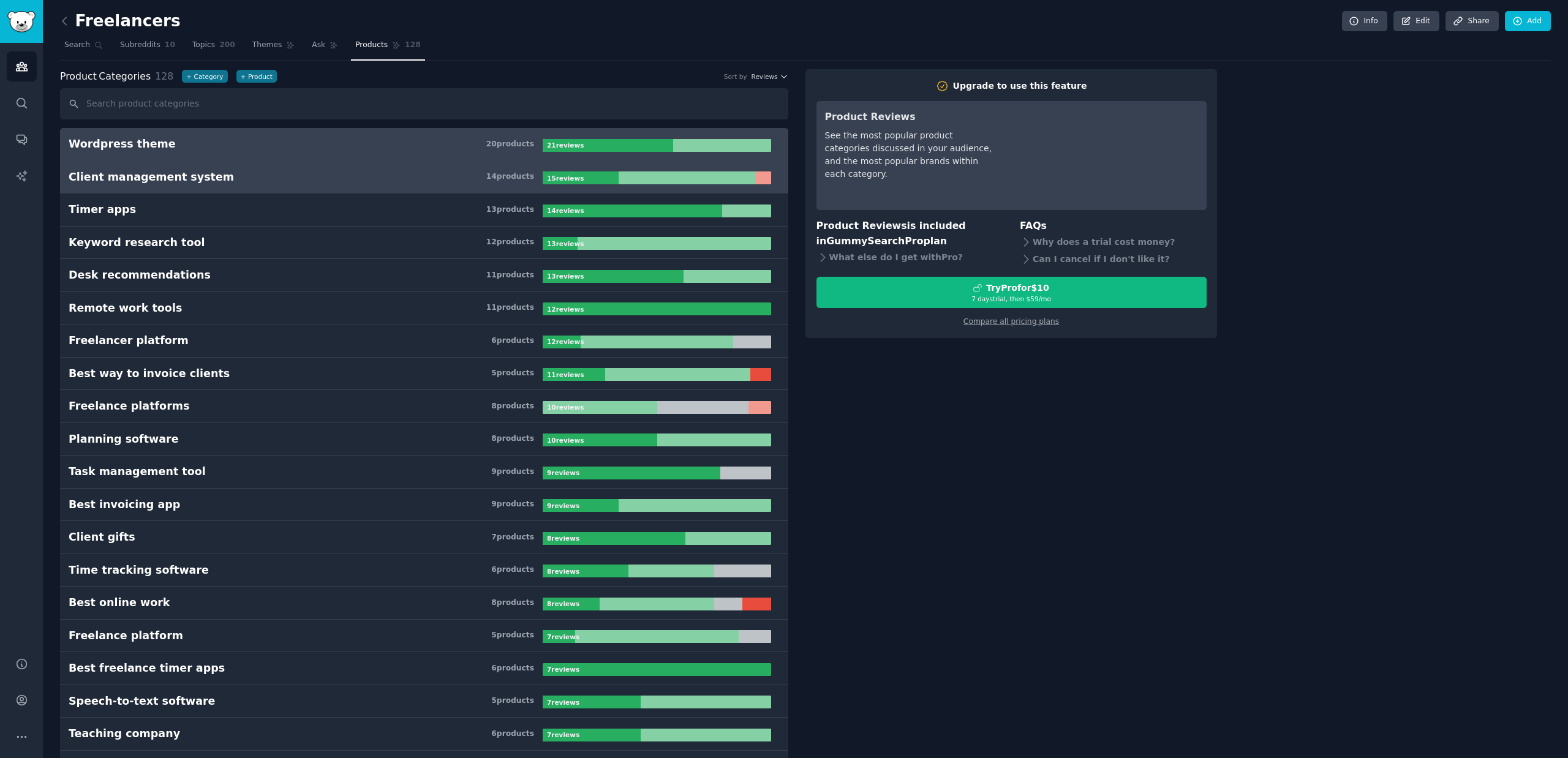
click at [163, 135] on link "Wordpress theme 20 product s 21 review s" at bounding box center [424, 144] width 728 height 33
click at [170, 161] on link "Client management system 14 product s 15 review s" at bounding box center [424, 177] width 728 height 33
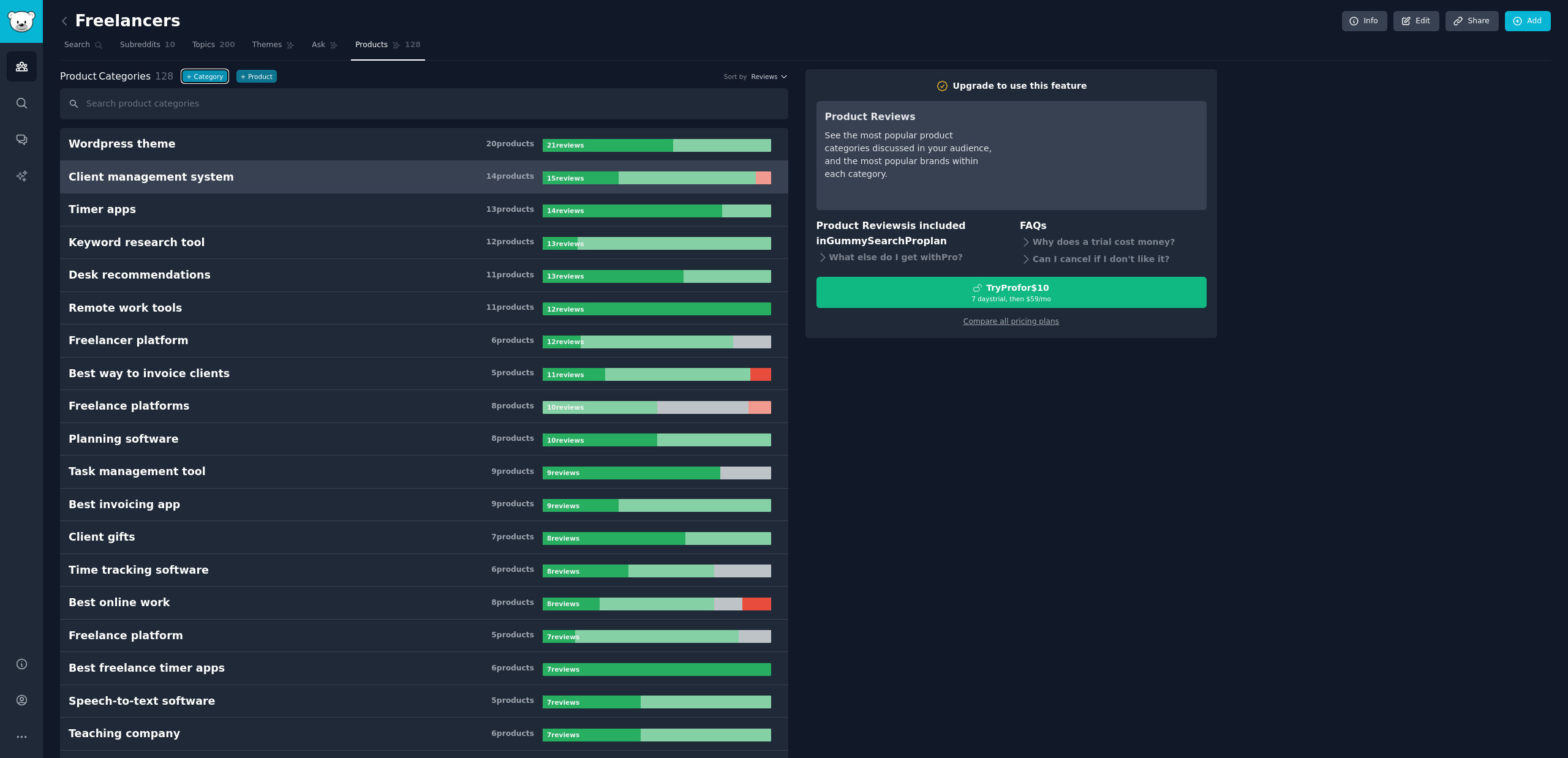
click at [204, 74] on button "+ Category" at bounding box center [204, 76] width 45 height 13
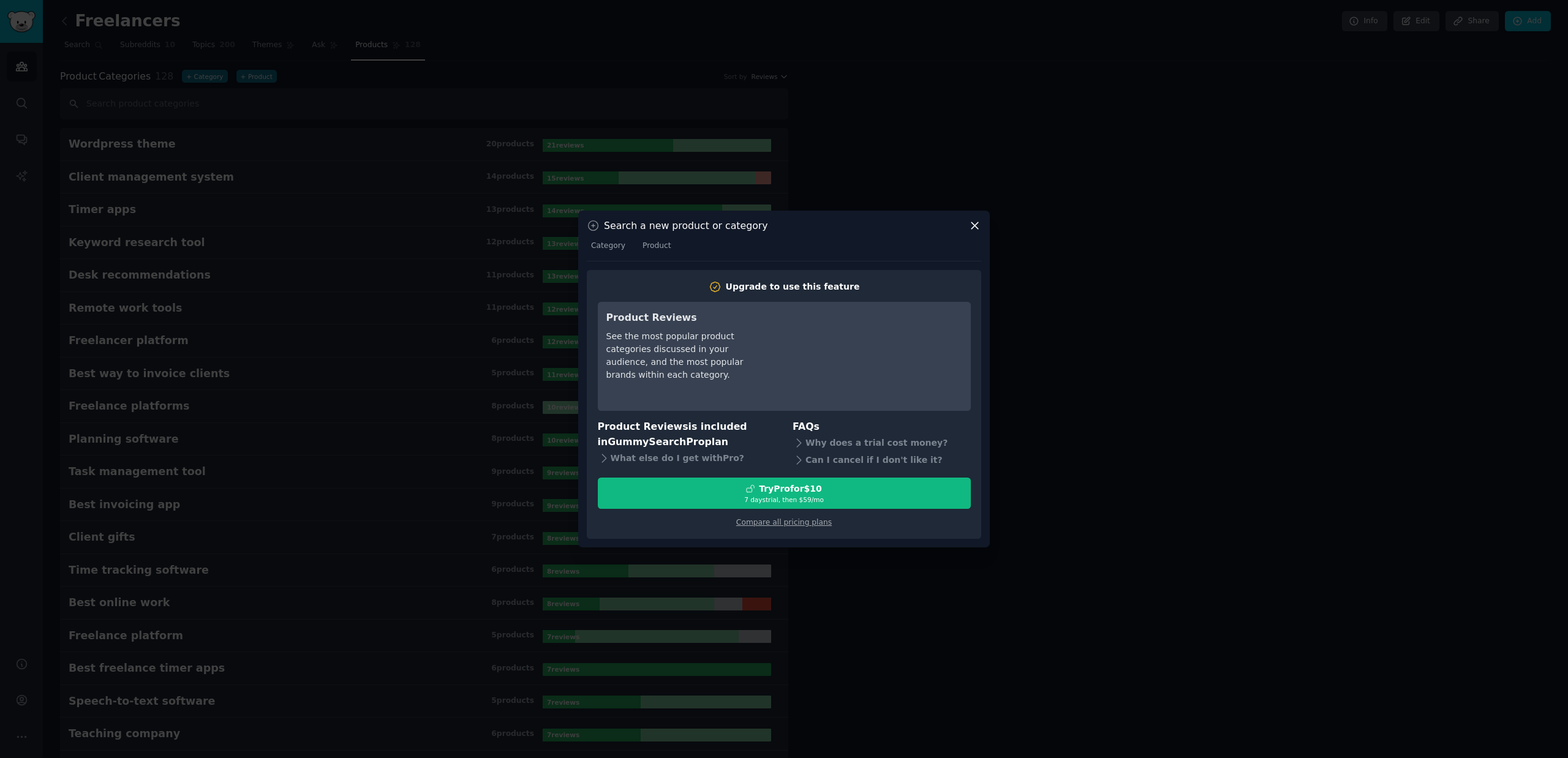
click at [334, 203] on div at bounding box center [784, 379] width 1568 height 758
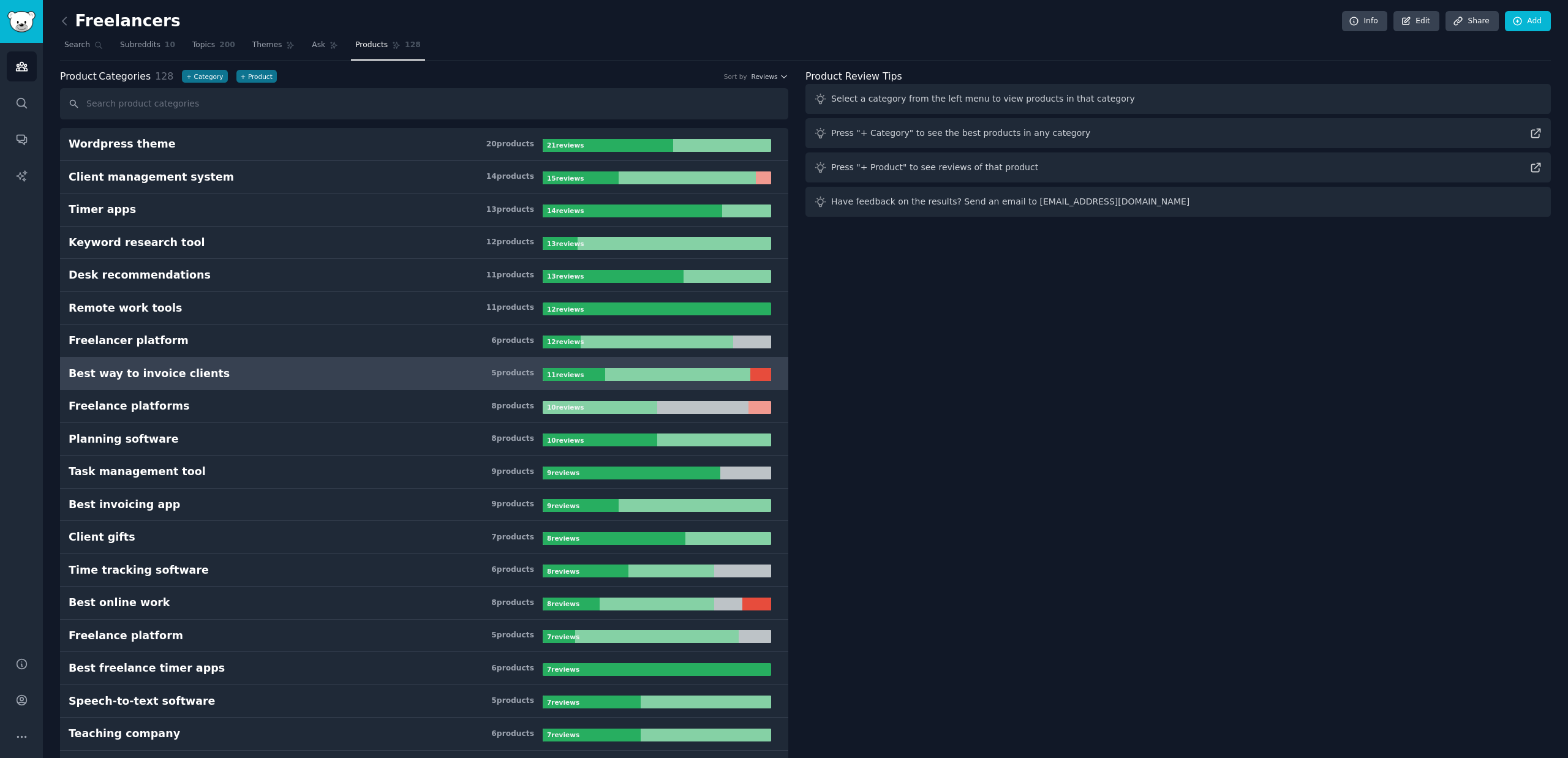
click at [255, 368] on h3 "Best way to invoice clients 5 product s" at bounding box center [305, 373] width 474 height 15
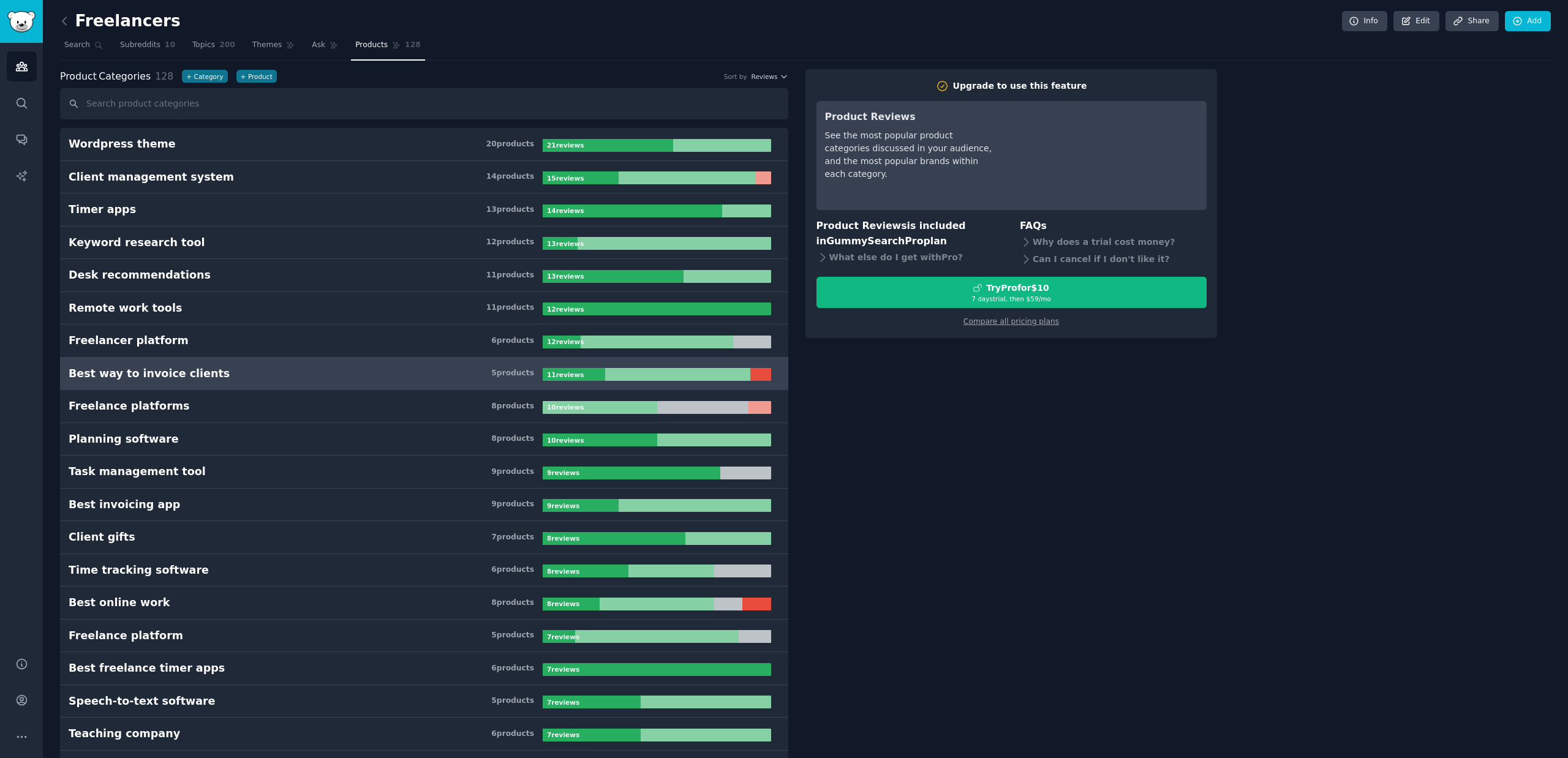
click at [61, 24] on icon at bounding box center [64, 21] width 13 height 13
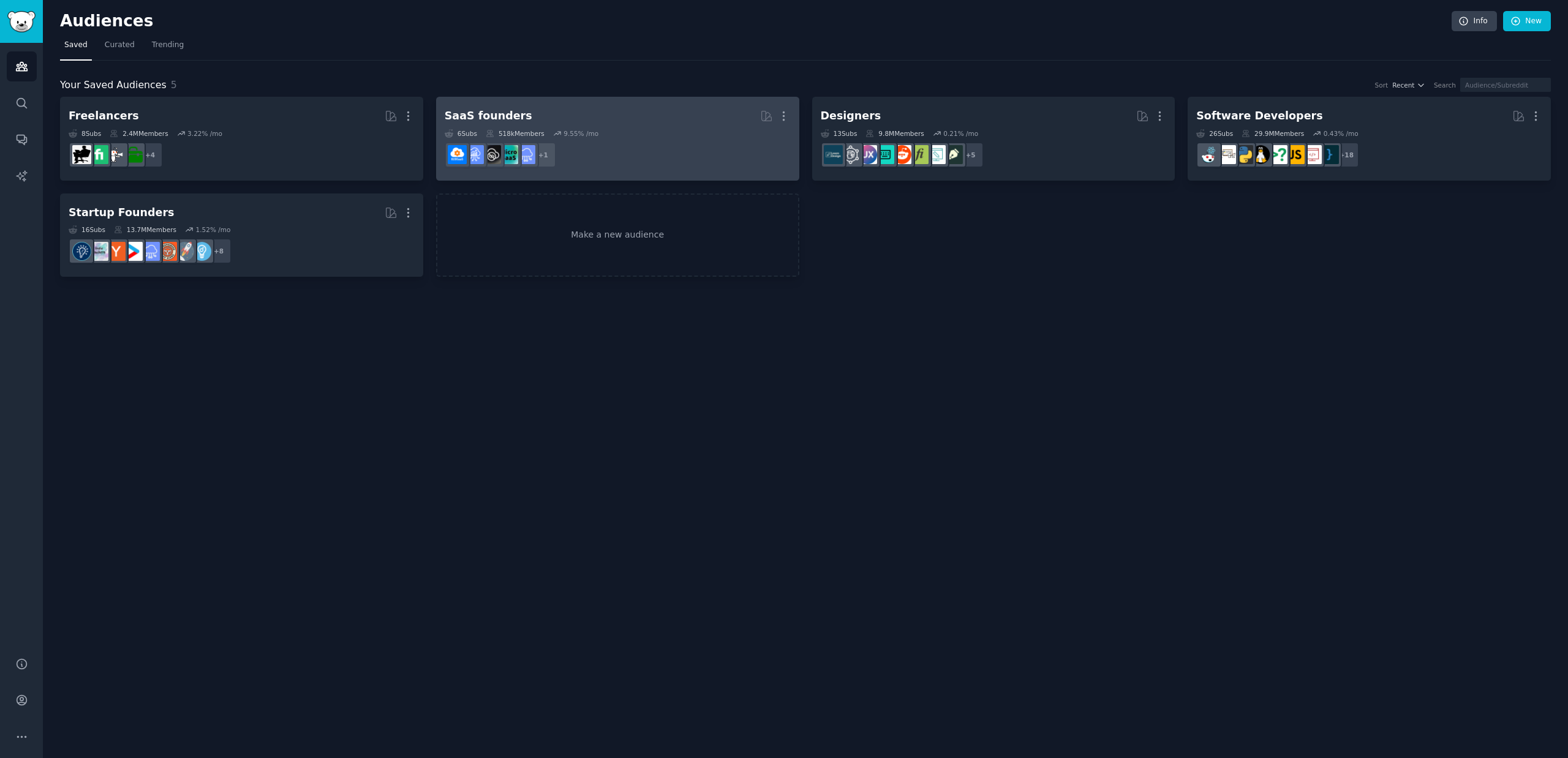
click at [683, 169] on dd "+ 1" at bounding box center [618, 155] width 346 height 34
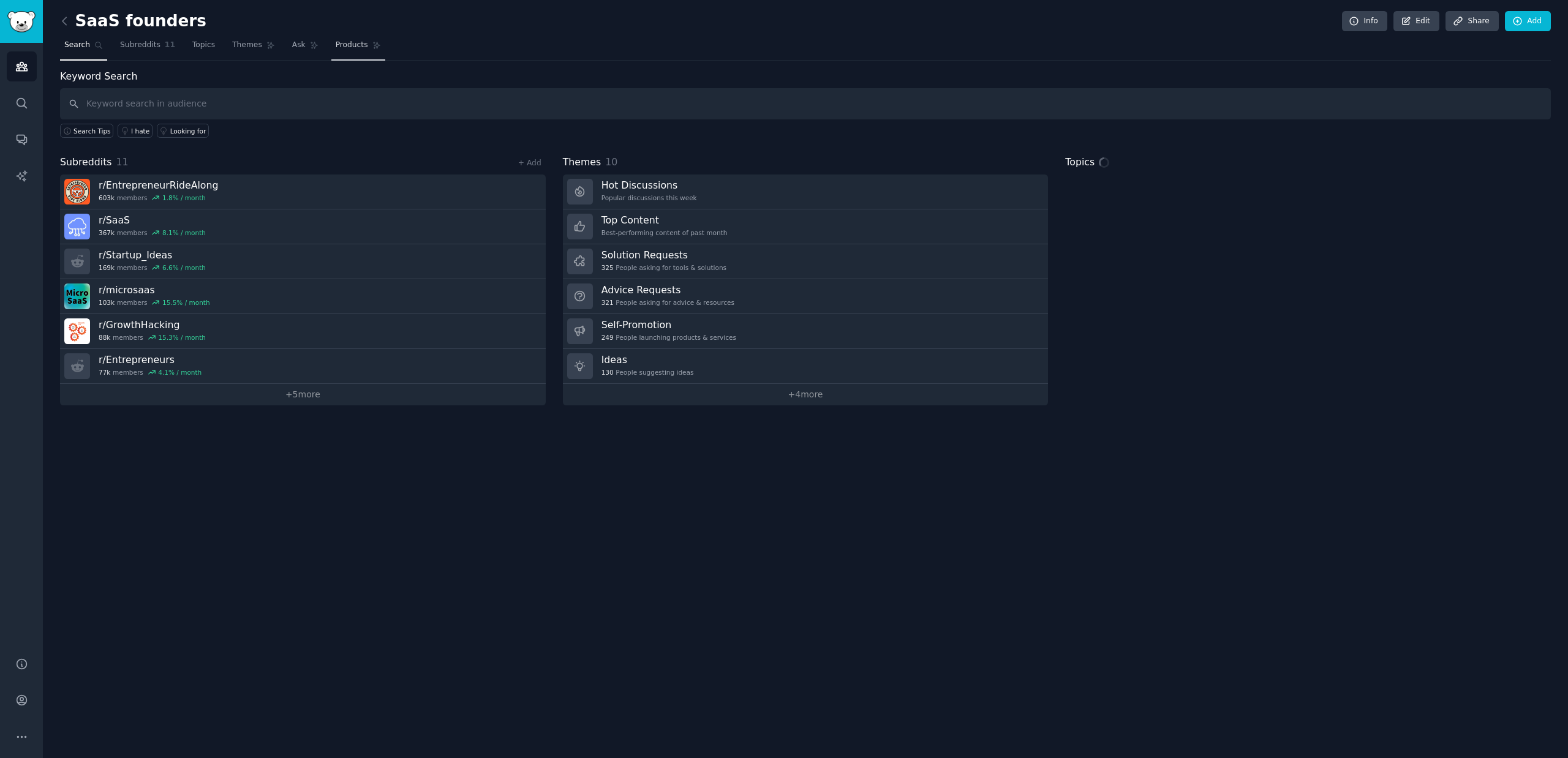
click at [339, 45] on span "Products" at bounding box center [351, 45] width 32 height 11
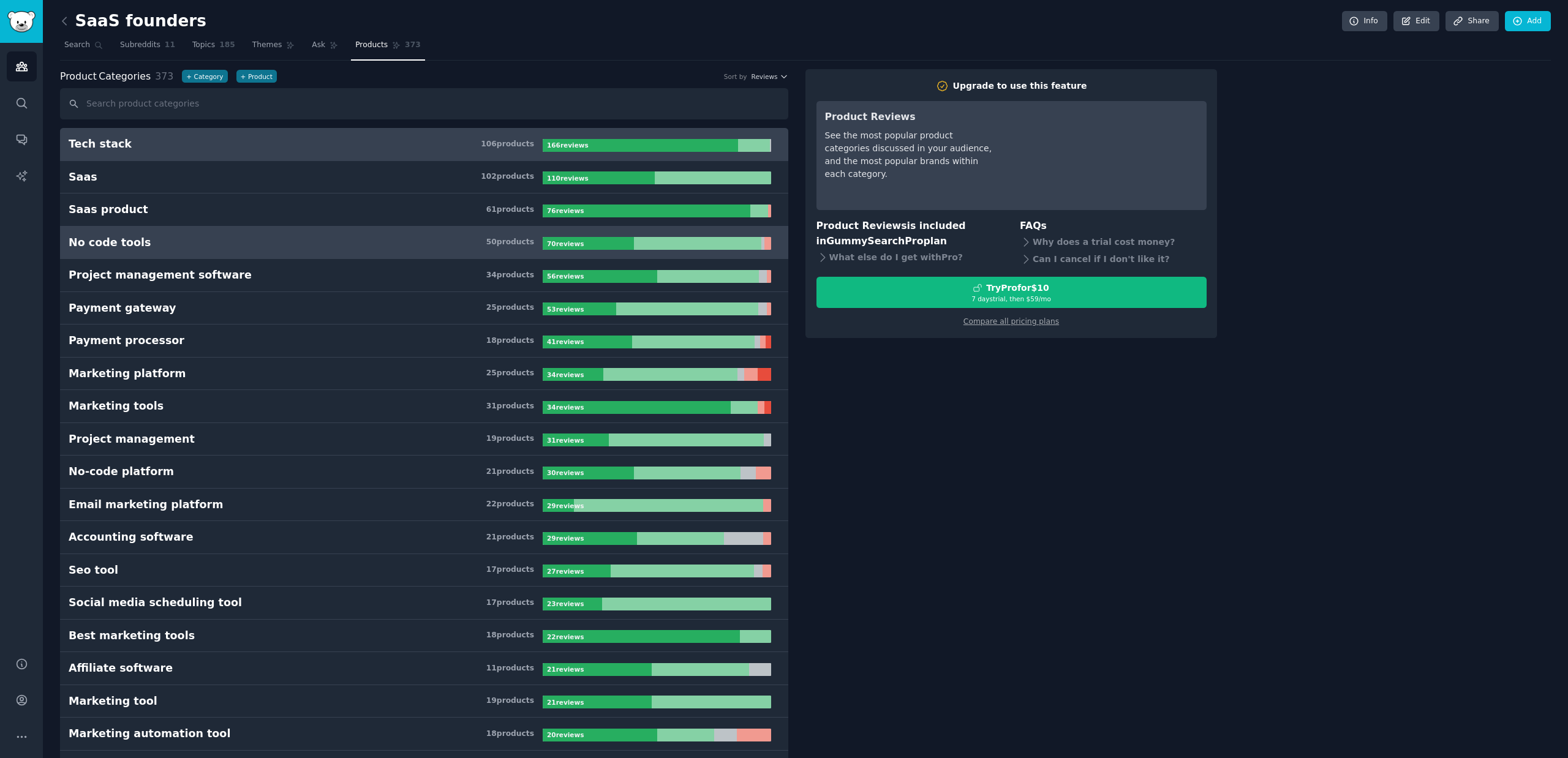
click at [165, 252] on link "No code tools 50 product s 70 review s" at bounding box center [424, 243] width 728 height 33
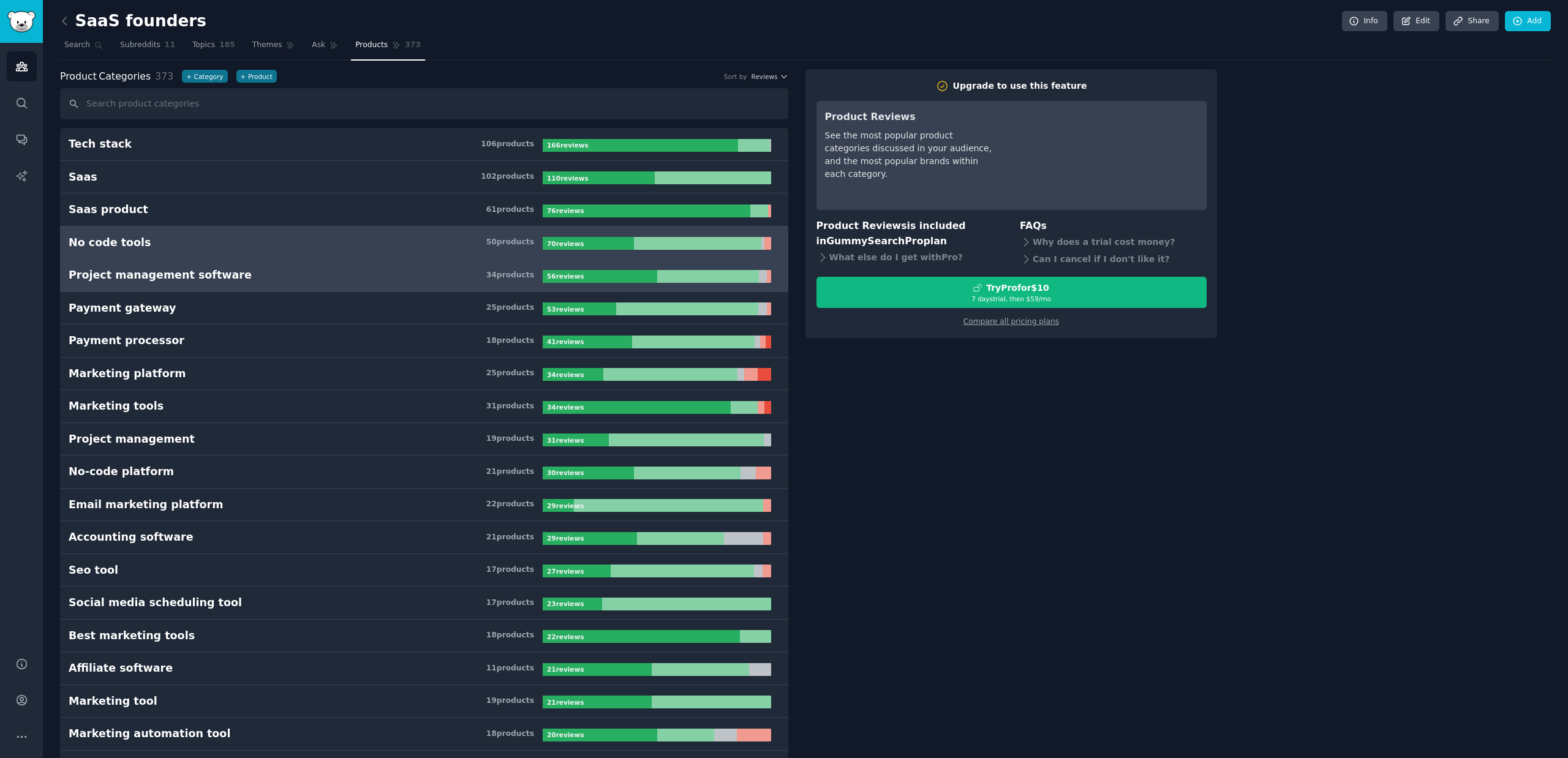
click at [143, 276] on div "Project management software" at bounding box center [160, 275] width 183 height 15
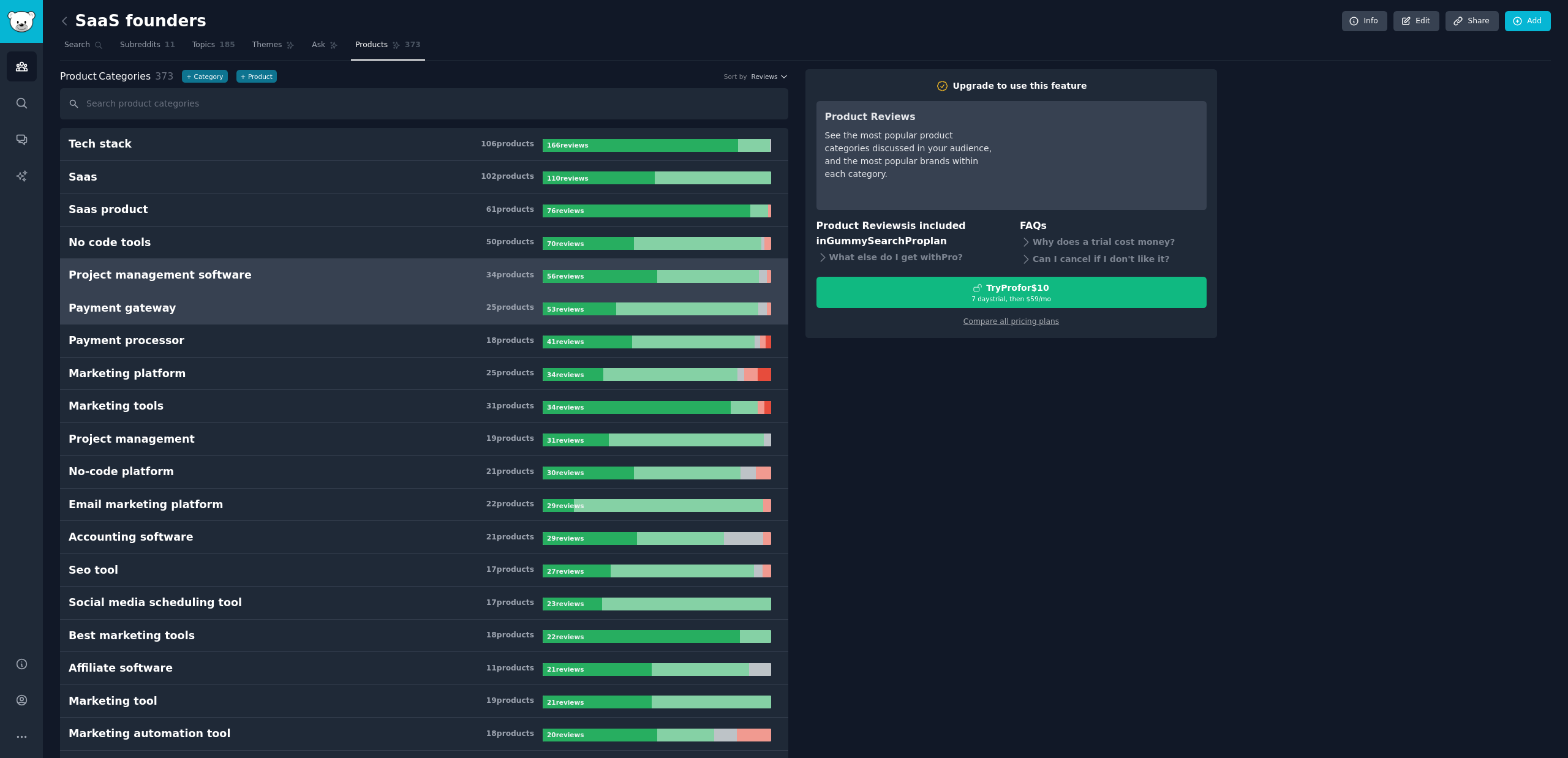
click at [127, 310] on div "Payment gateway" at bounding box center [122, 308] width 107 height 15
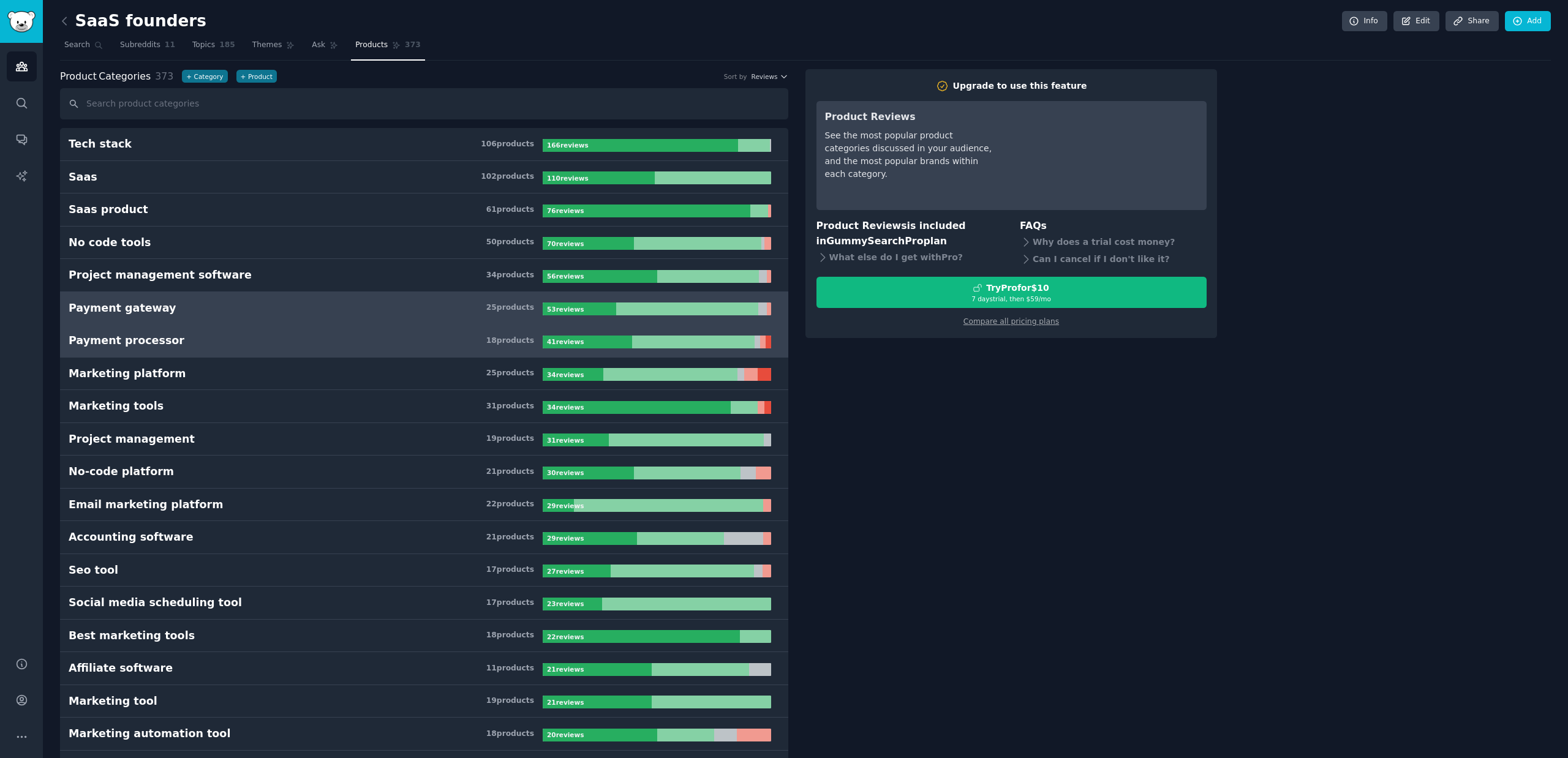
click at [158, 343] on div "Payment processor" at bounding box center [126, 341] width 115 height 15
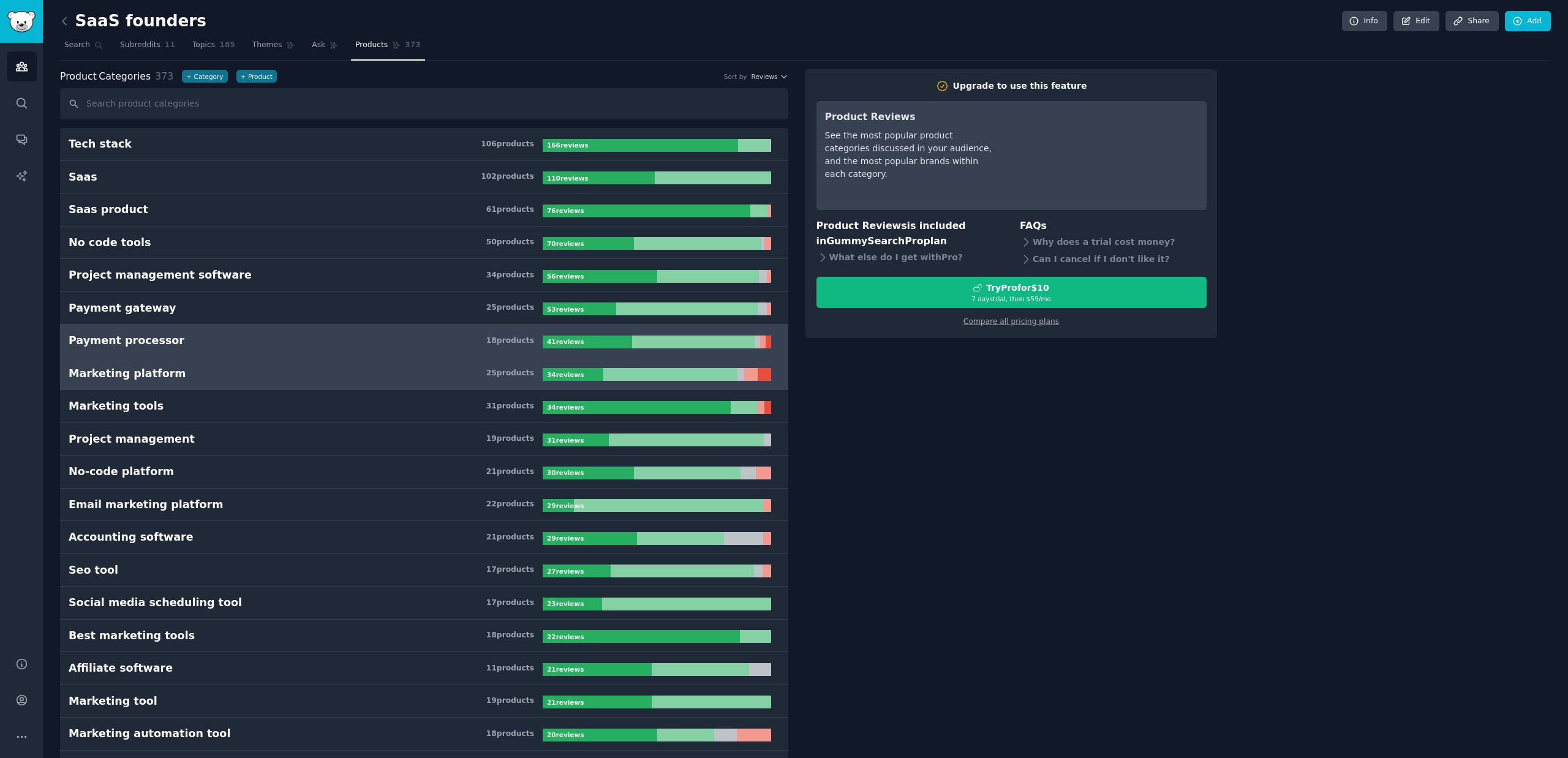
click at [174, 371] on h3 "Marketing platform 25 product s" at bounding box center [305, 373] width 474 height 15
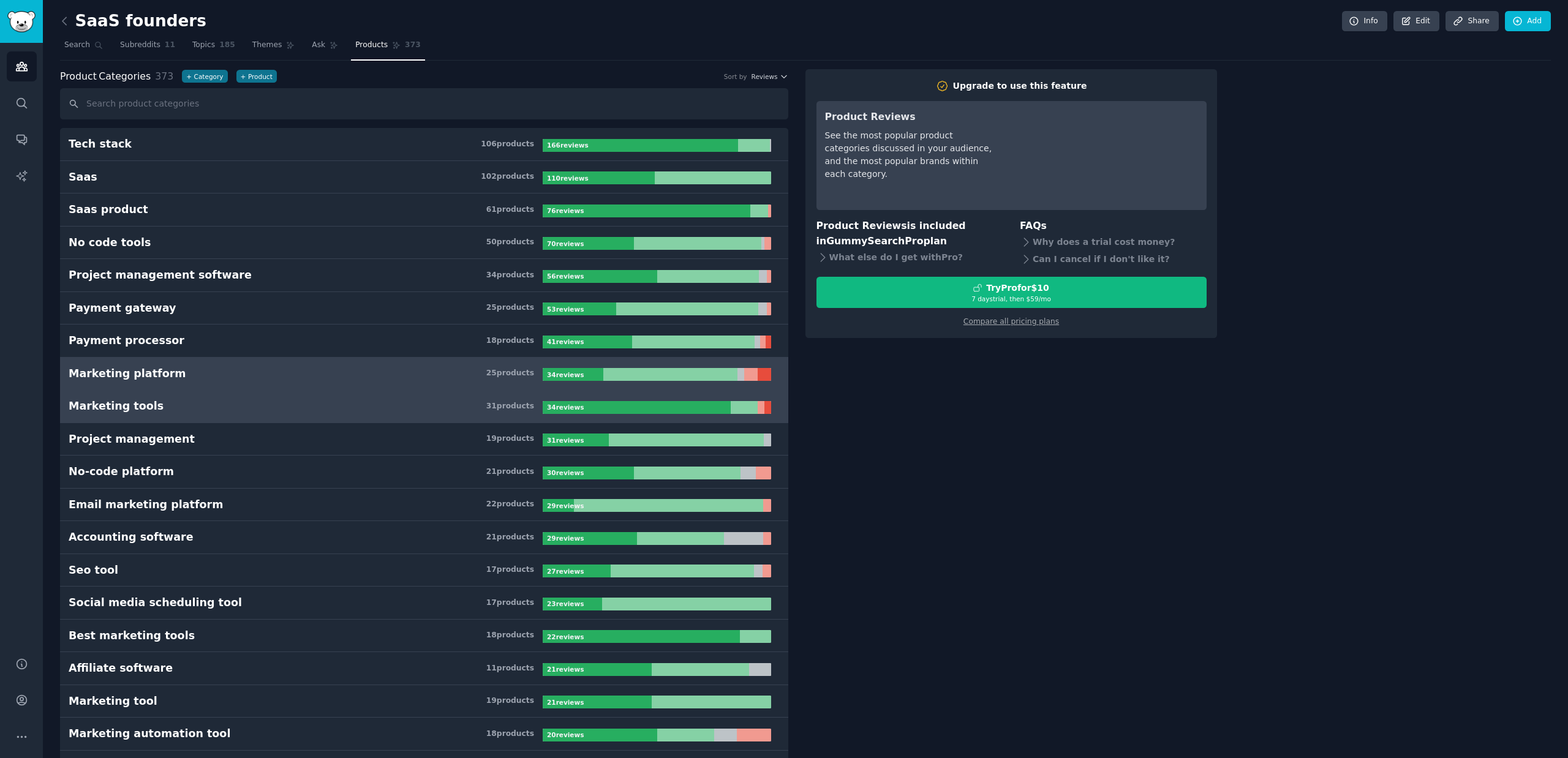
click at [197, 409] on h3 "Marketing tools 31 product s" at bounding box center [305, 406] width 474 height 15
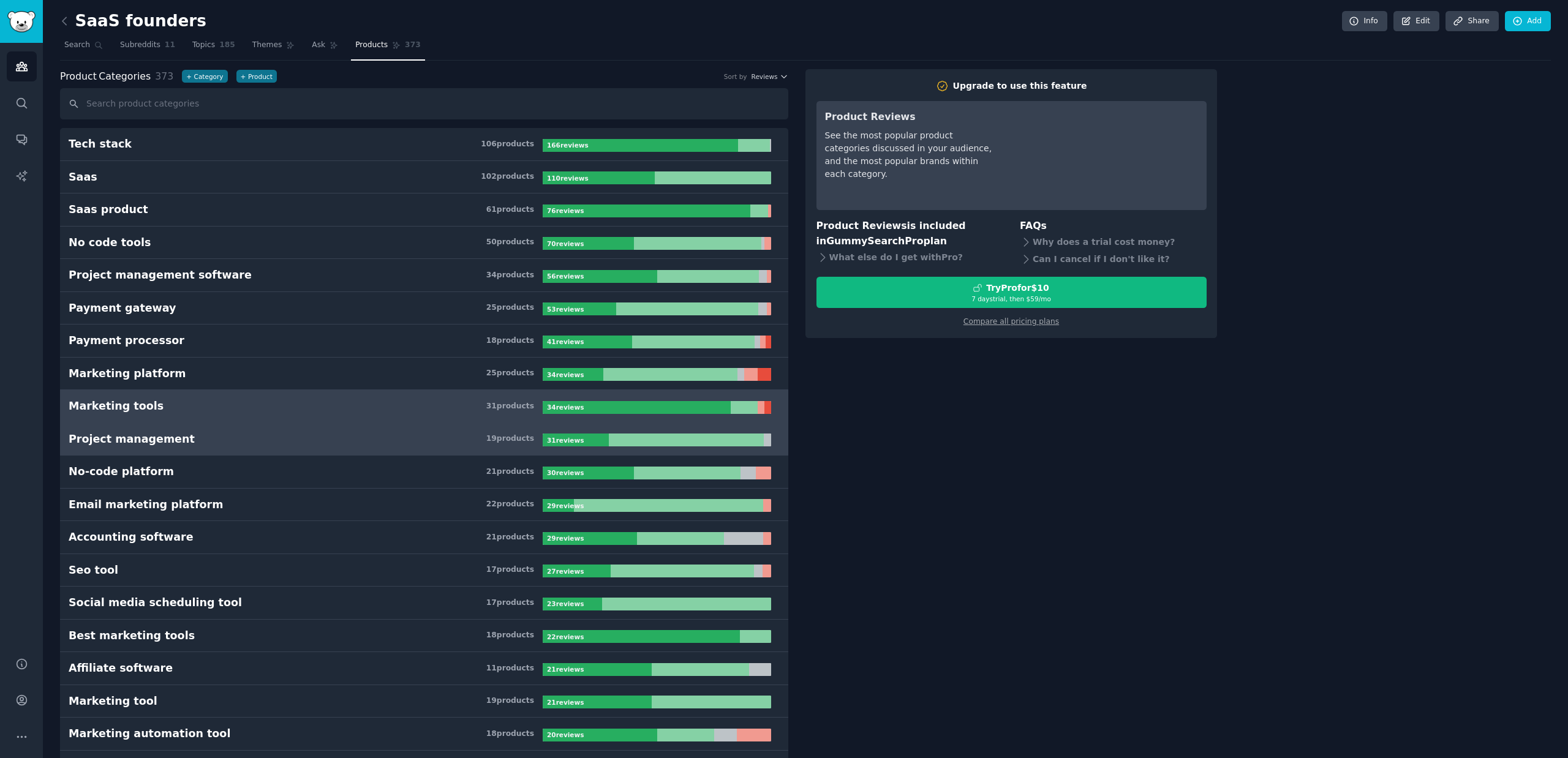
click at [209, 434] on h3 "Project management 19 product s" at bounding box center [305, 439] width 474 height 15
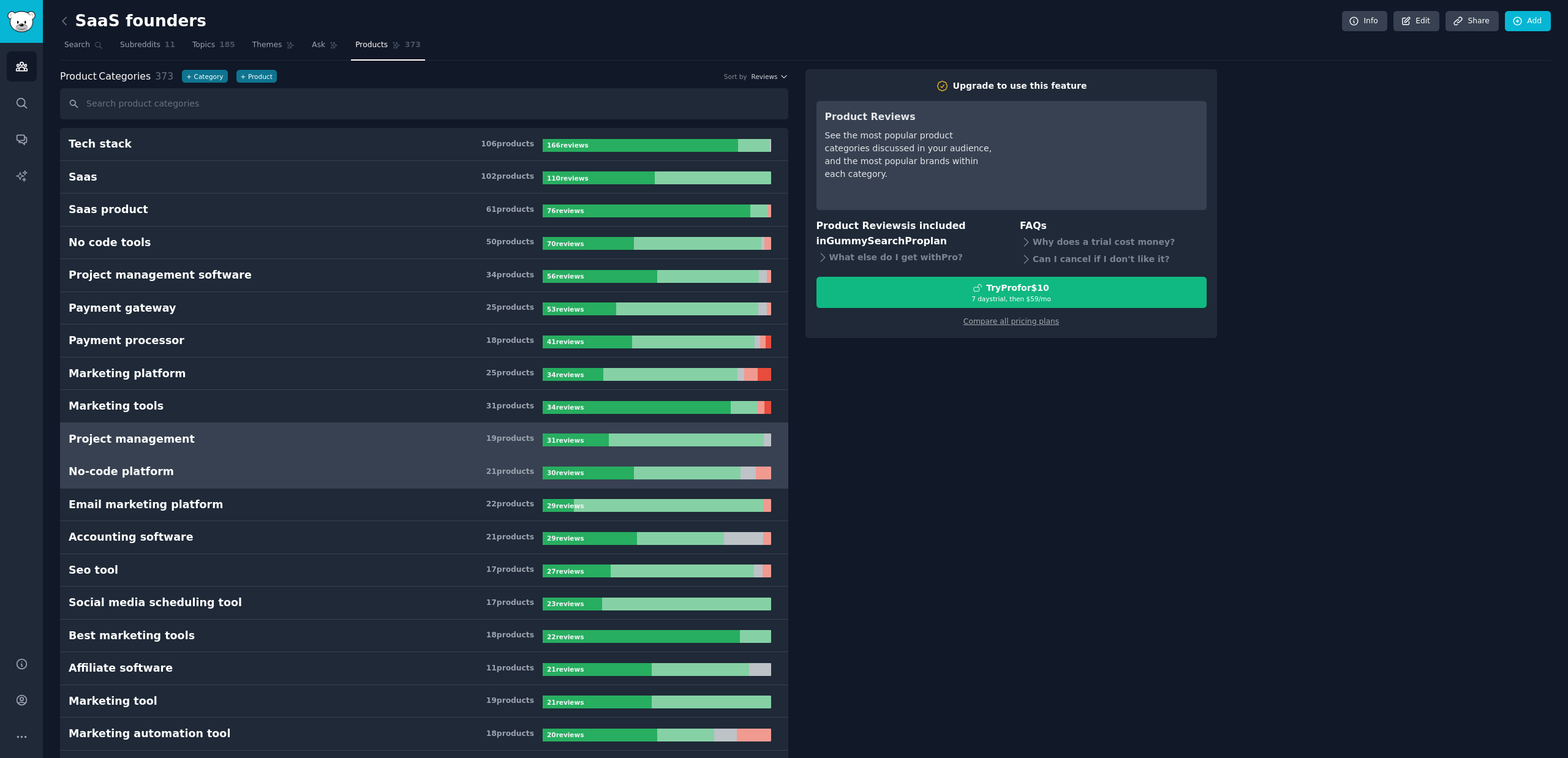
click at [220, 477] on h3 "No-code platform 21 product s" at bounding box center [305, 472] width 474 height 15
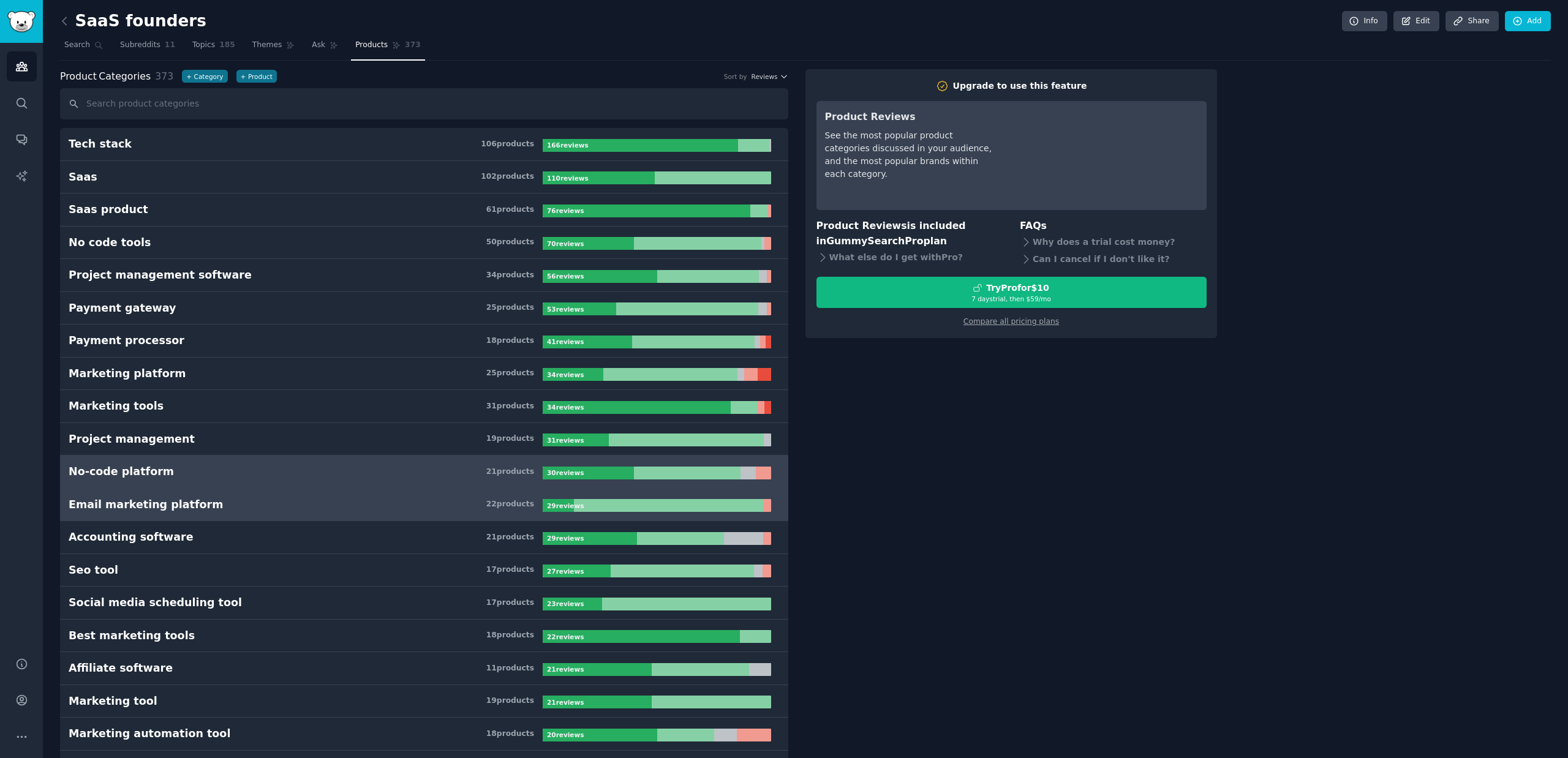
click at [235, 518] on link "Email marketing platform 22 product s 29 review s" at bounding box center [424, 505] width 728 height 33
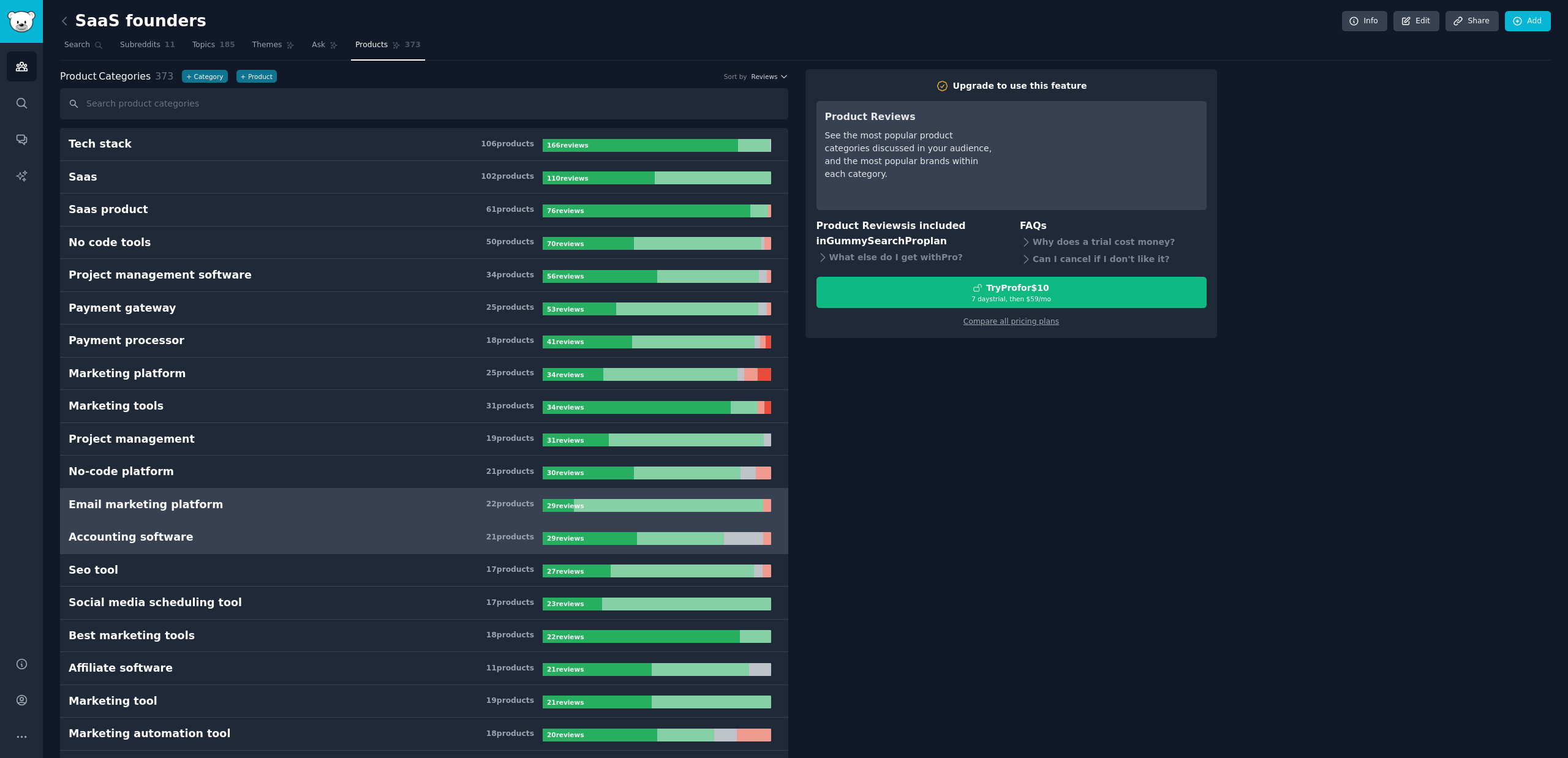
click at [233, 538] on h3 "Accounting software 21 product s" at bounding box center [305, 537] width 474 height 15
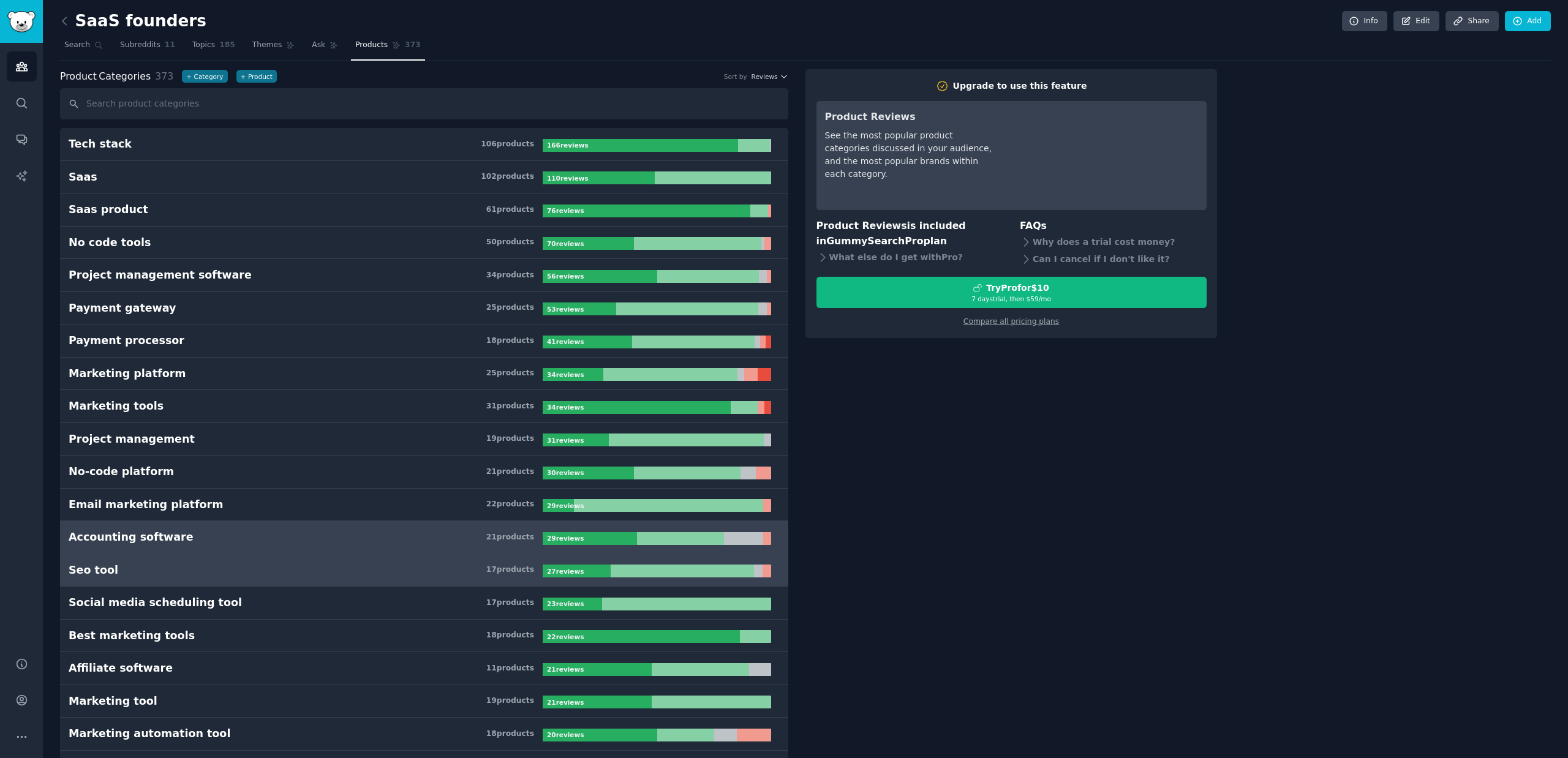
click at [233, 585] on link "Seo tool 17 product s 27 review s" at bounding box center [424, 570] width 728 height 33
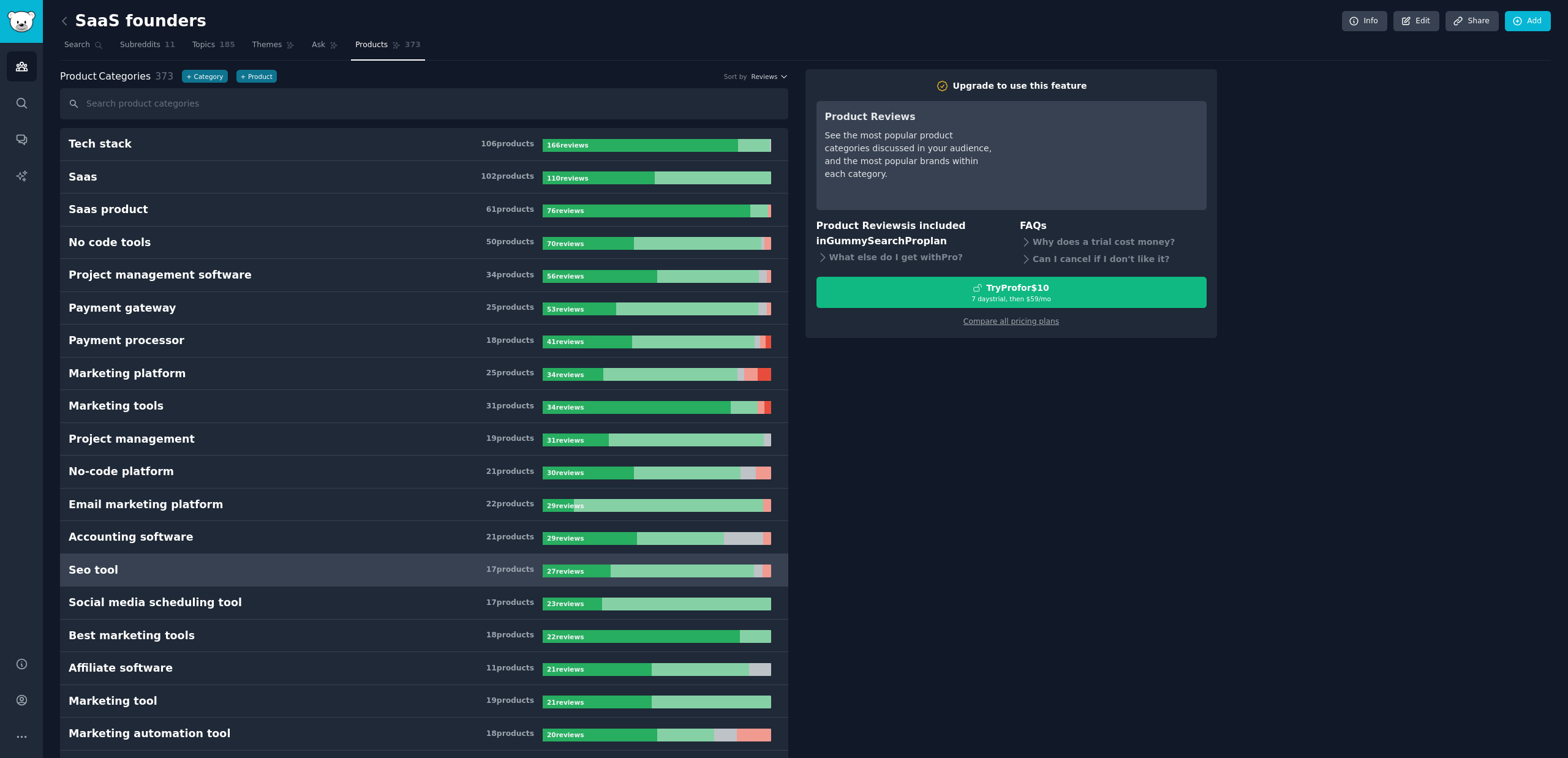
click at [322, 49] on link "Ask" at bounding box center [324, 48] width 35 height 25
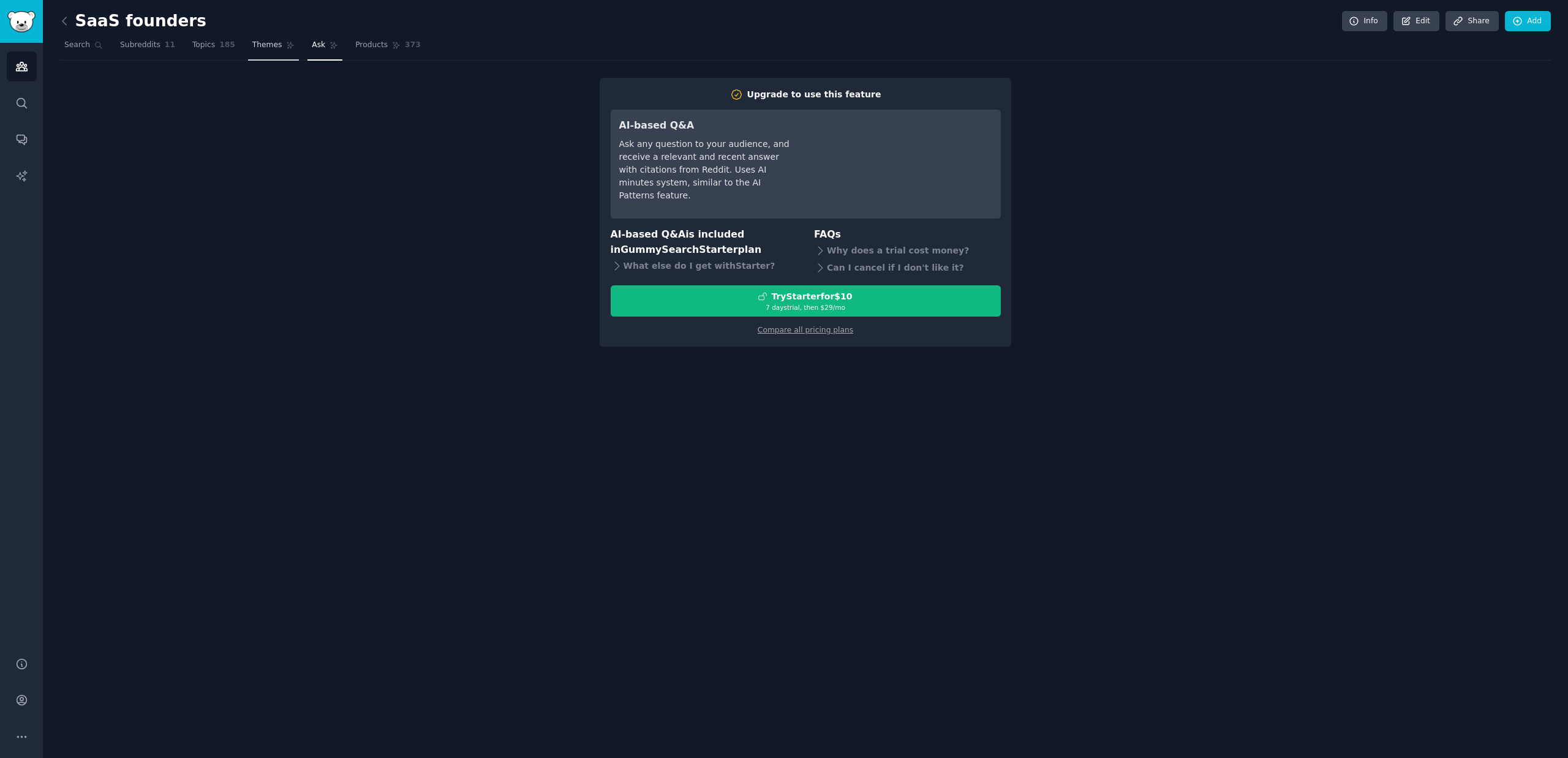
click at [284, 50] on link "Themes" at bounding box center [274, 48] width 52 height 25
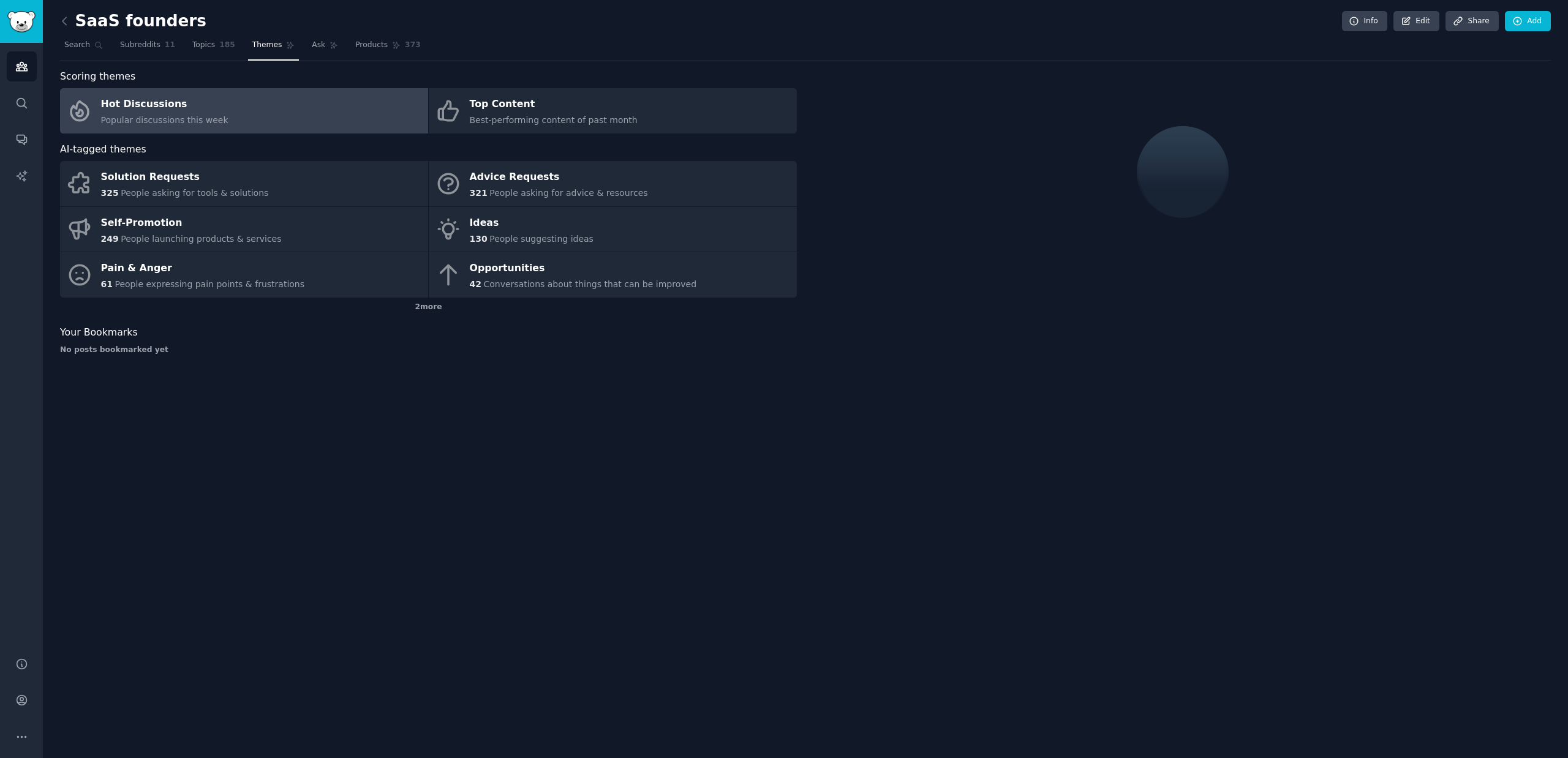
click at [218, 100] on div "Hot Discussions" at bounding box center [165, 104] width 127 height 20
click at [209, 112] on div "Hot Discussions" at bounding box center [165, 104] width 127 height 20
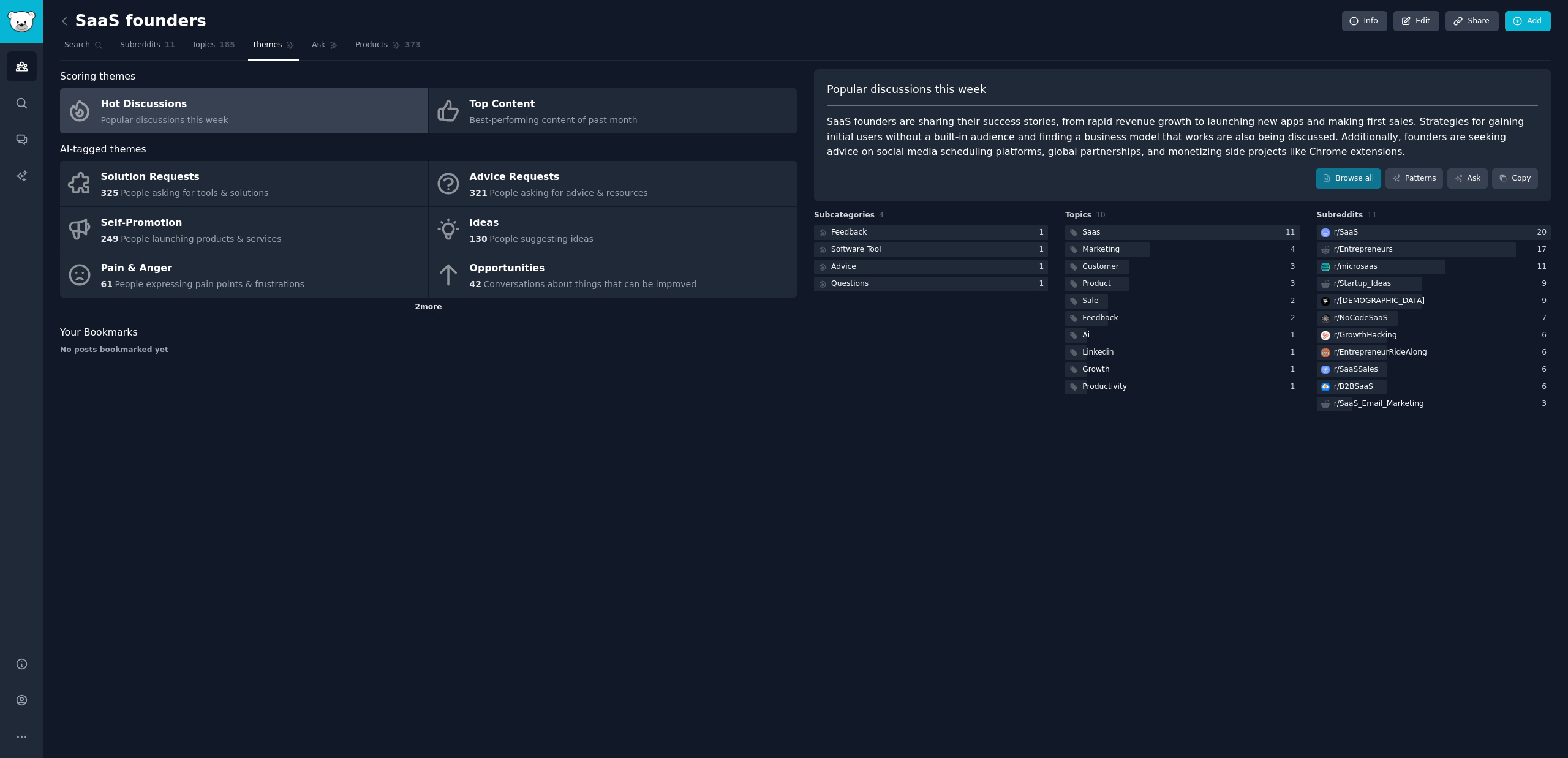
click at [427, 312] on div "2 more" at bounding box center [428, 307] width 737 height 20
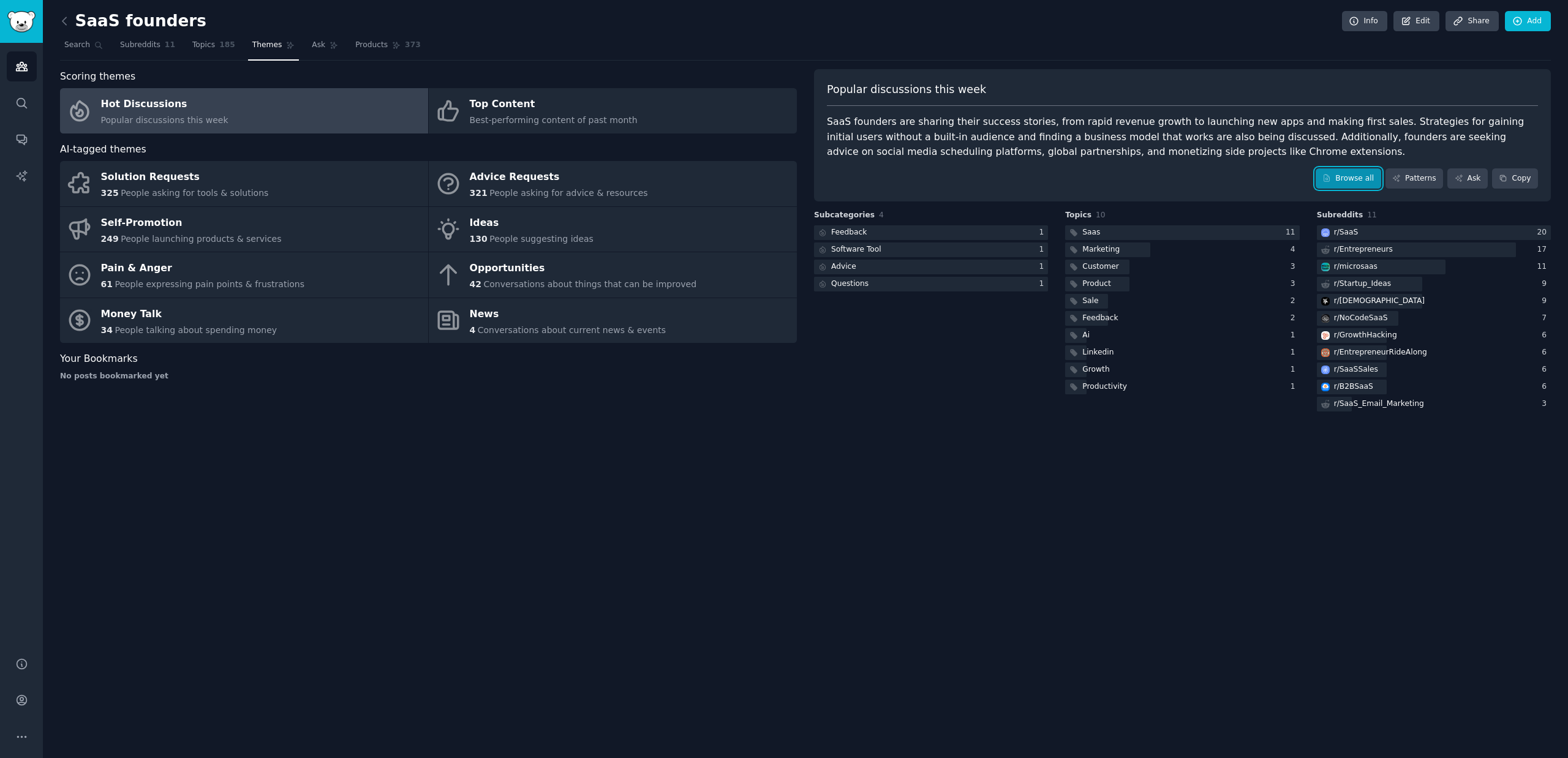
click at [1360, 183] on link "Browse all" at bounding box center [1348, 178] width 66 height 21
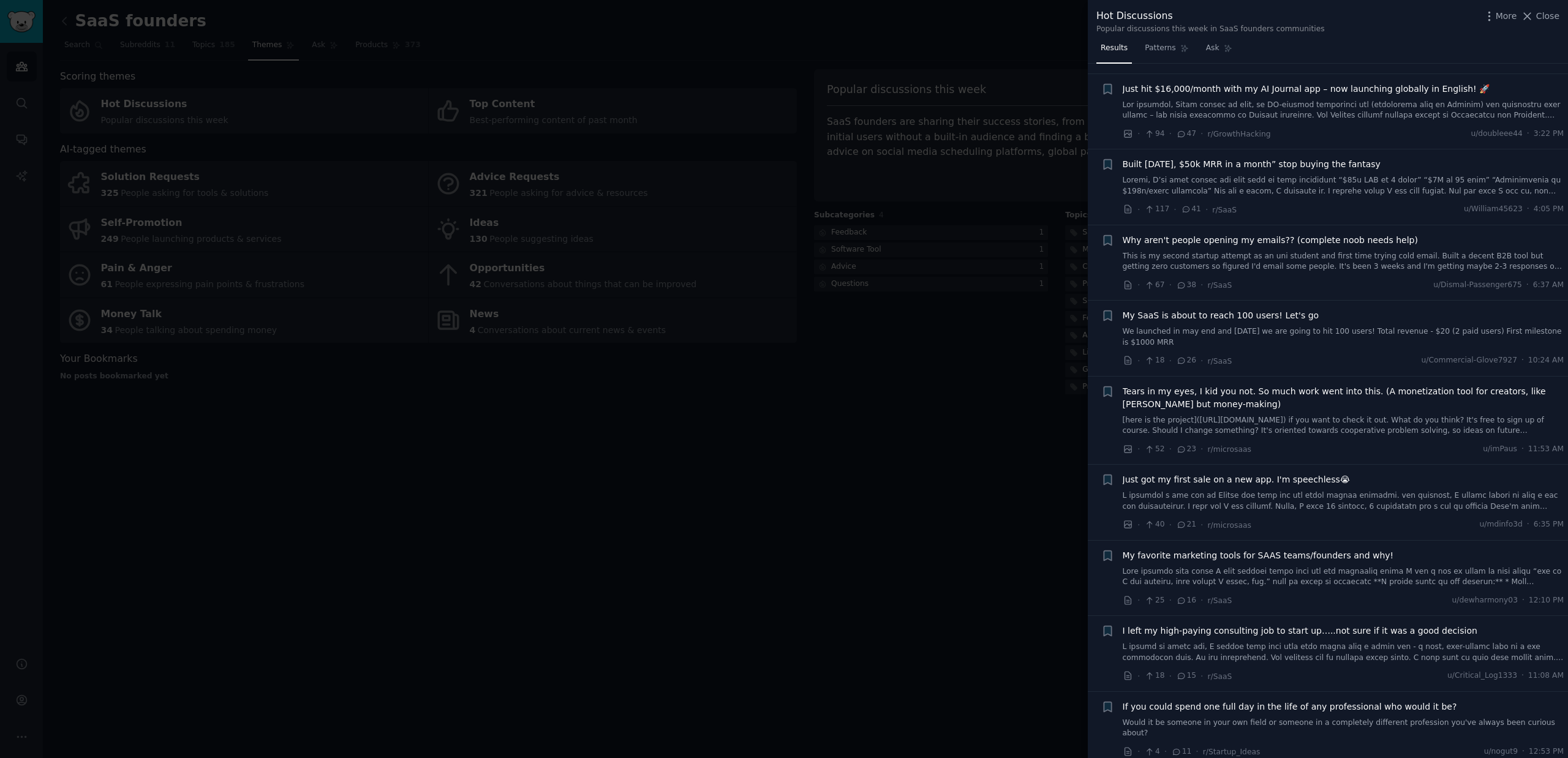
scroll to position [309, 0]
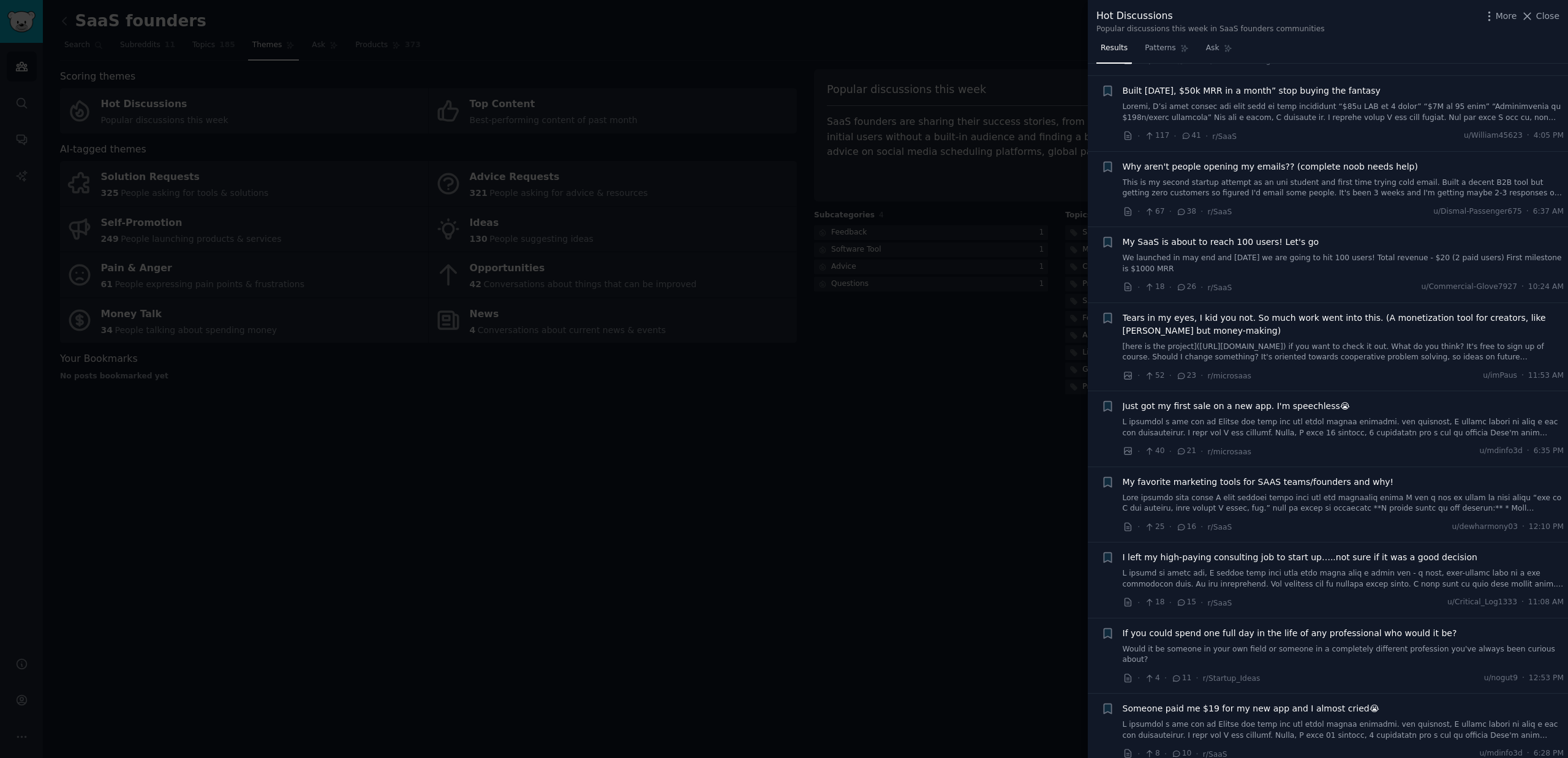
click at [692, 374] on div at bounding box center [784, 379] width 1568 height 758
